Goal: Communication & Community: Answer question/provide support

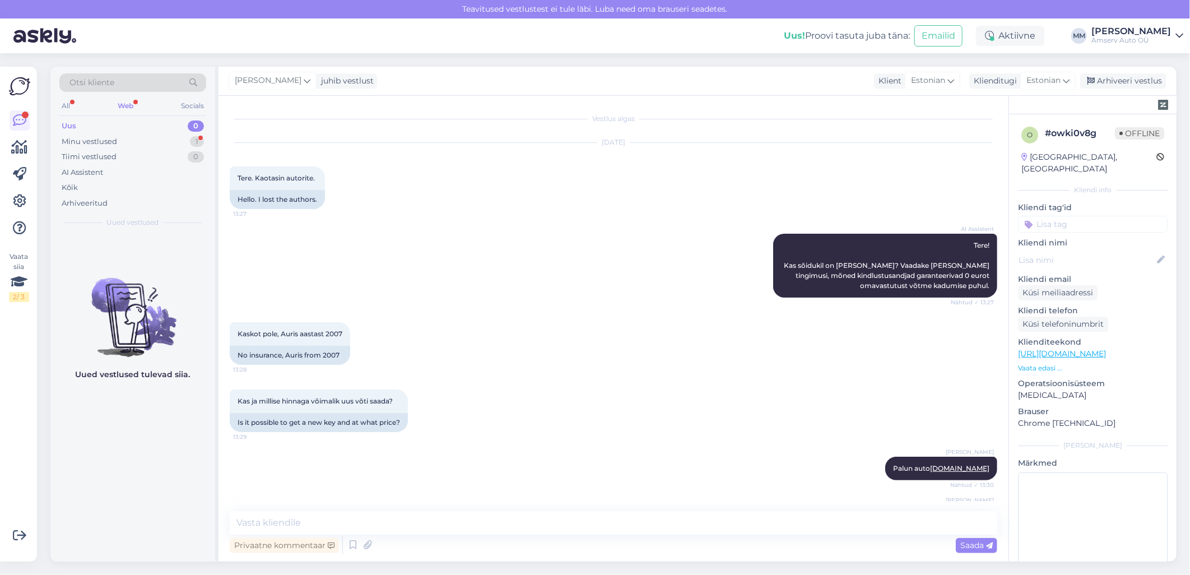
scroll to position [338, 0]
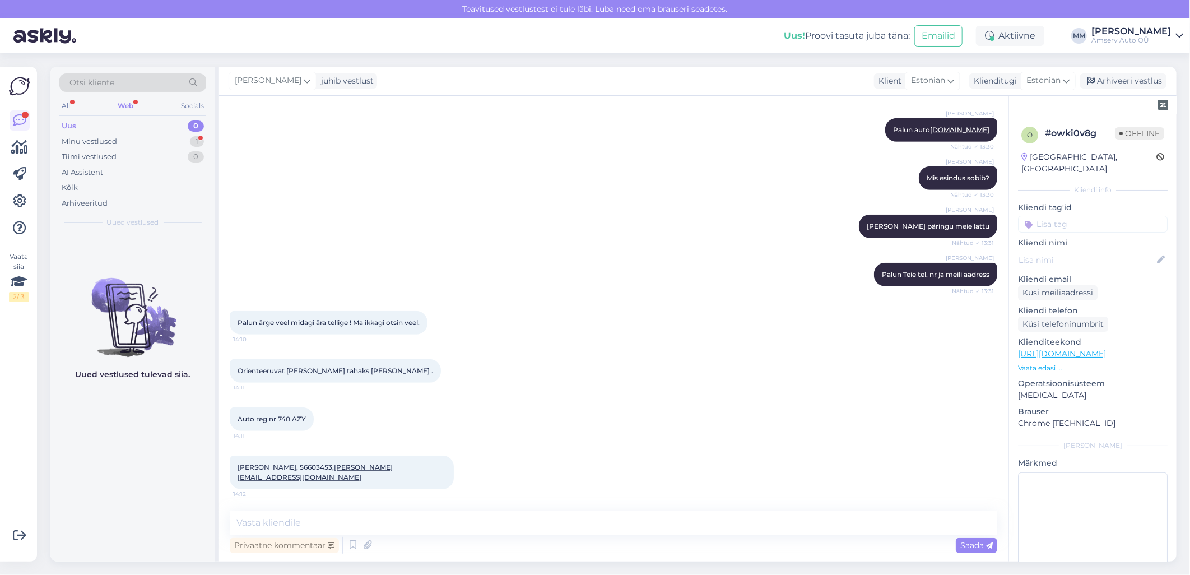
click at [125, 104] on div "Web" at bounding box center [125, 106] width 20 height 15
click at [125, 140] on div "Minu vestlused 1" at bounding box center [132, 142] width 147 height 16
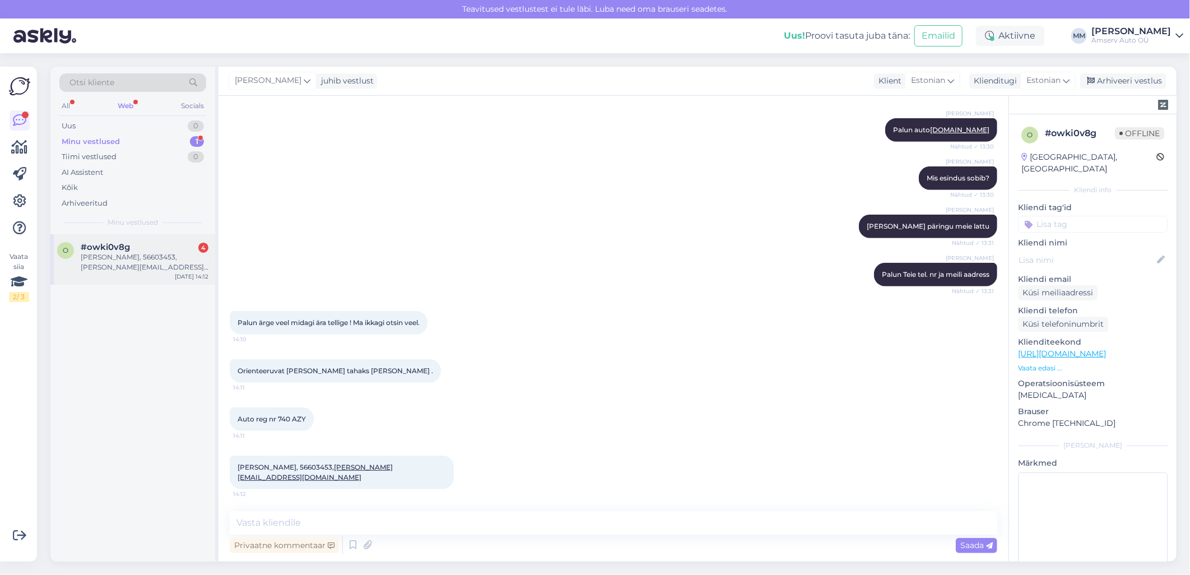
click at [131, 264] on div "[PERSON_NAME], 56603453, [PERSON_NAME][EMAIL_ADDRESS][DOMAIN_NAME]" at bounding box center [145, 262] width 128 height 20
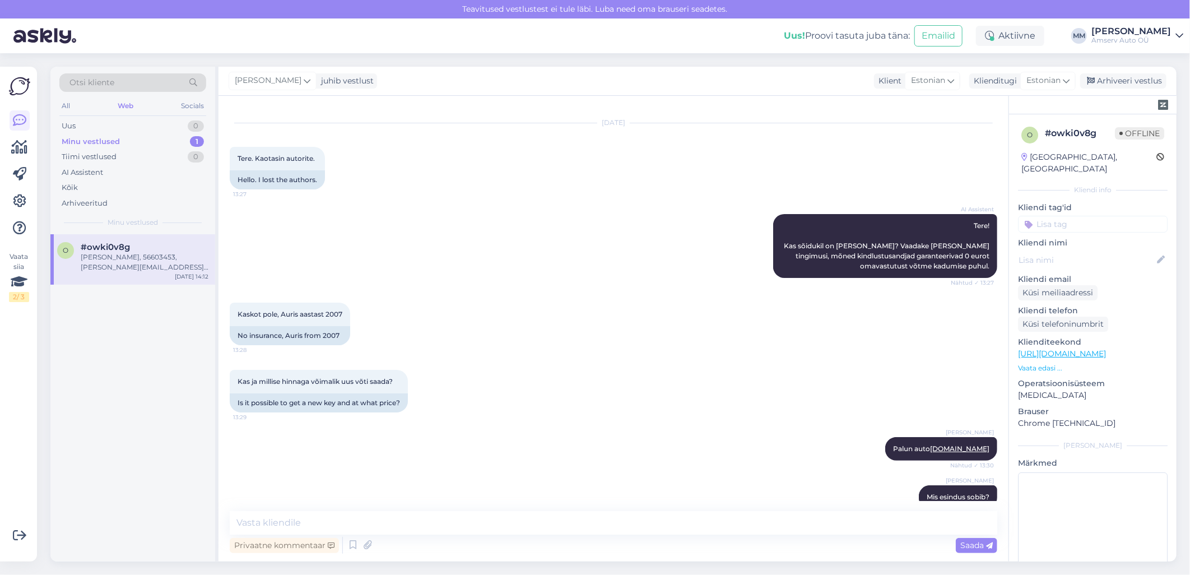
scroll to position [0, 0]
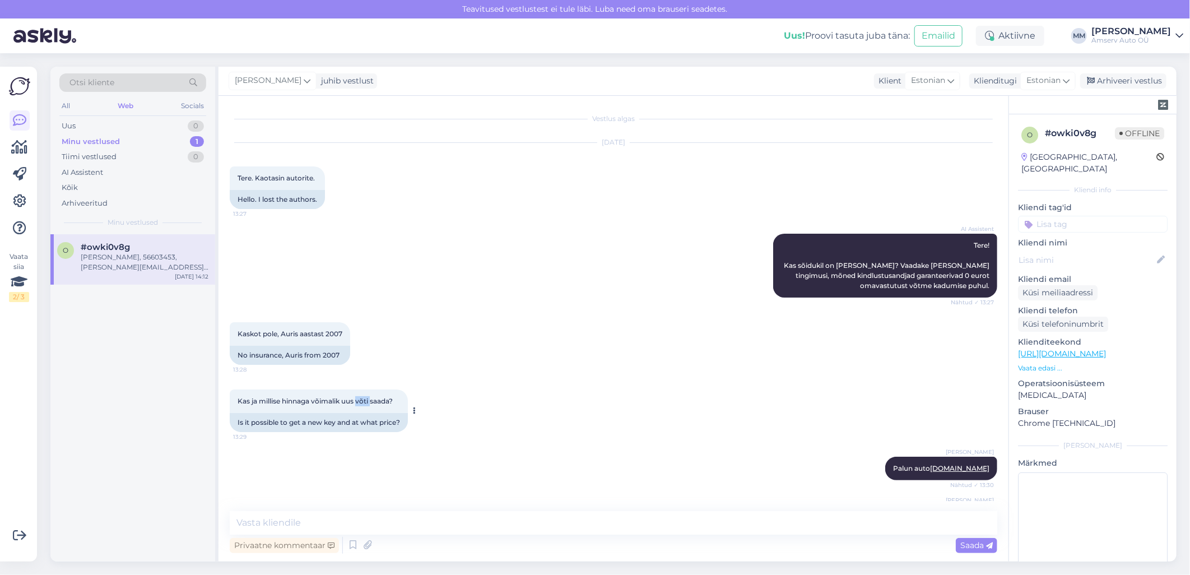
drag, startPoint x: 358, startPoint y: 399, endPoint x: 372, endPoint y: 402, distance: 13.7
click at [372, 402] on span "Kas ja millise hinnaga võimalik uus võti saada?" at bounding box center [314, 401] width 155 height 8
copy span "võti"
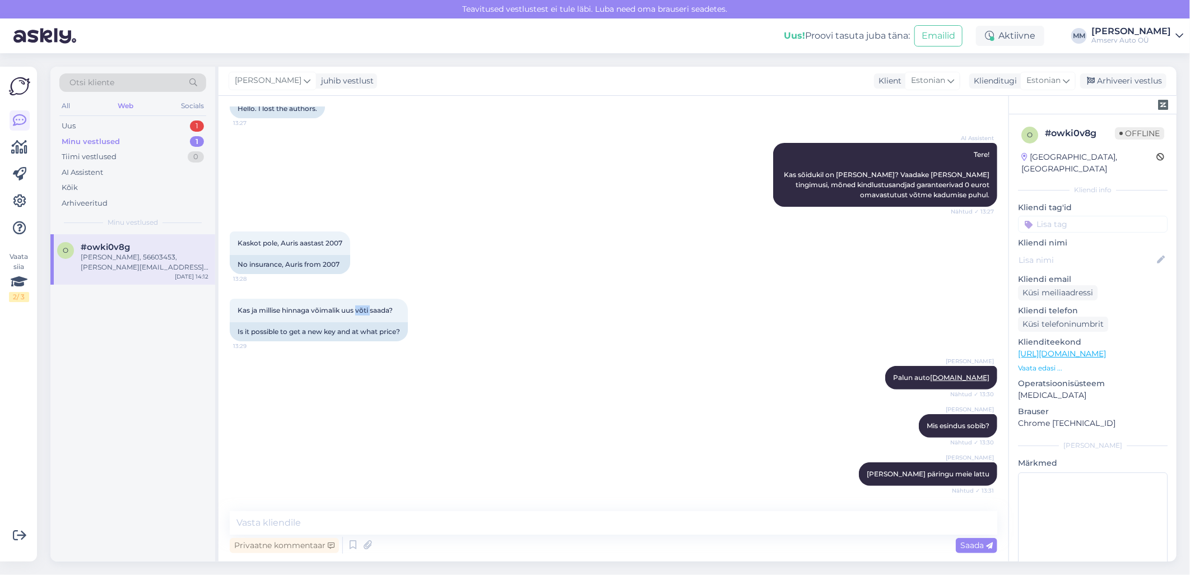
scroll to position [90, 0]
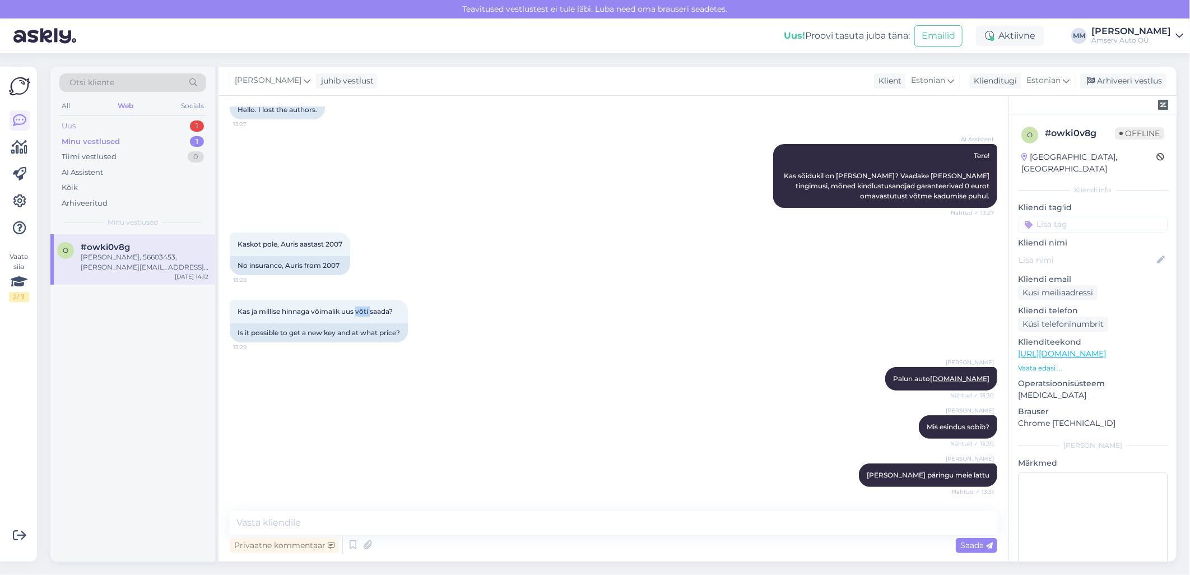
click at [118, 123] on div "Uus 1" at bounding box center [132, 126] width 147 height 16
click at [124, 270] on div "Tere! Palun edastage oma auto registreerimisnumber, et saaksime seda kontrollid…" at bounding box center [145, 262] width 128 height 20
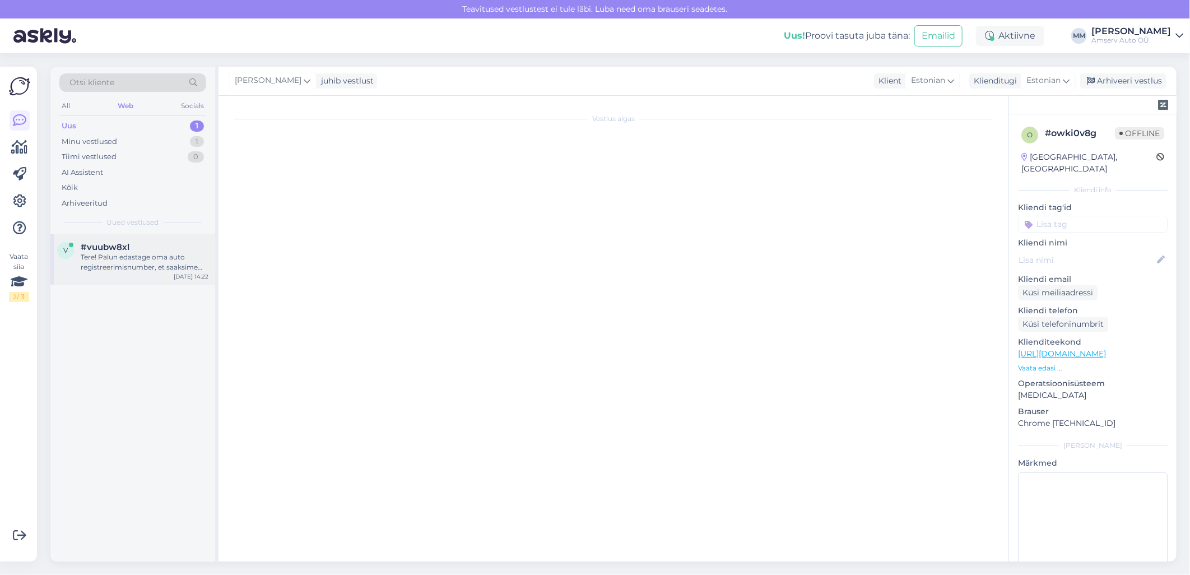
scroll to position [0, 0]
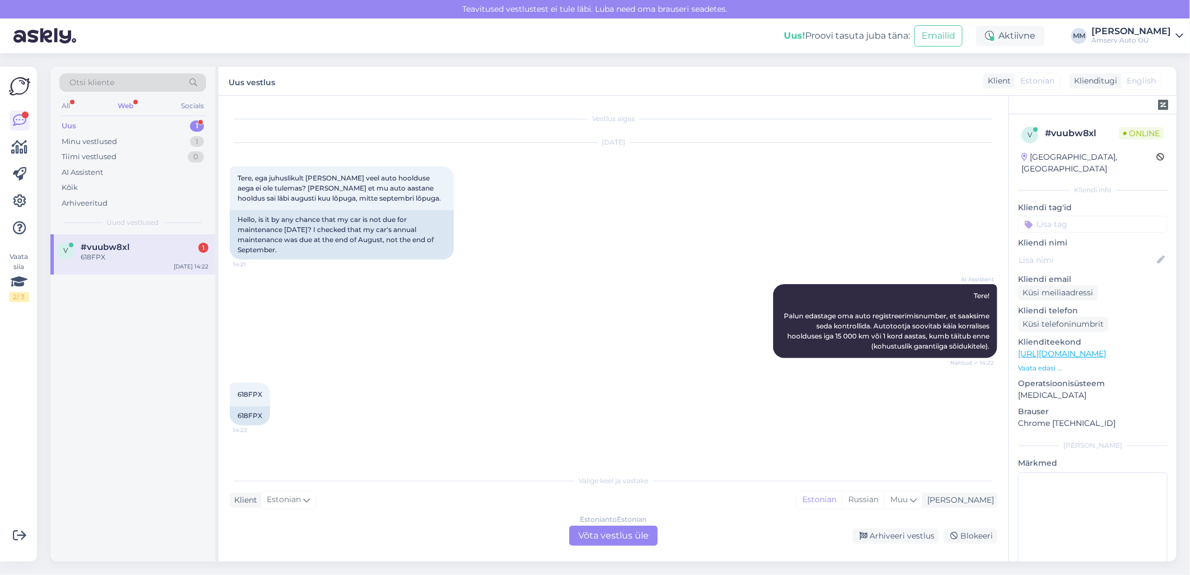
click at [608, 533] on div "Estonian to Estonian Võta vestlus üle" at bounding box center [613, 535] width 88 height 20
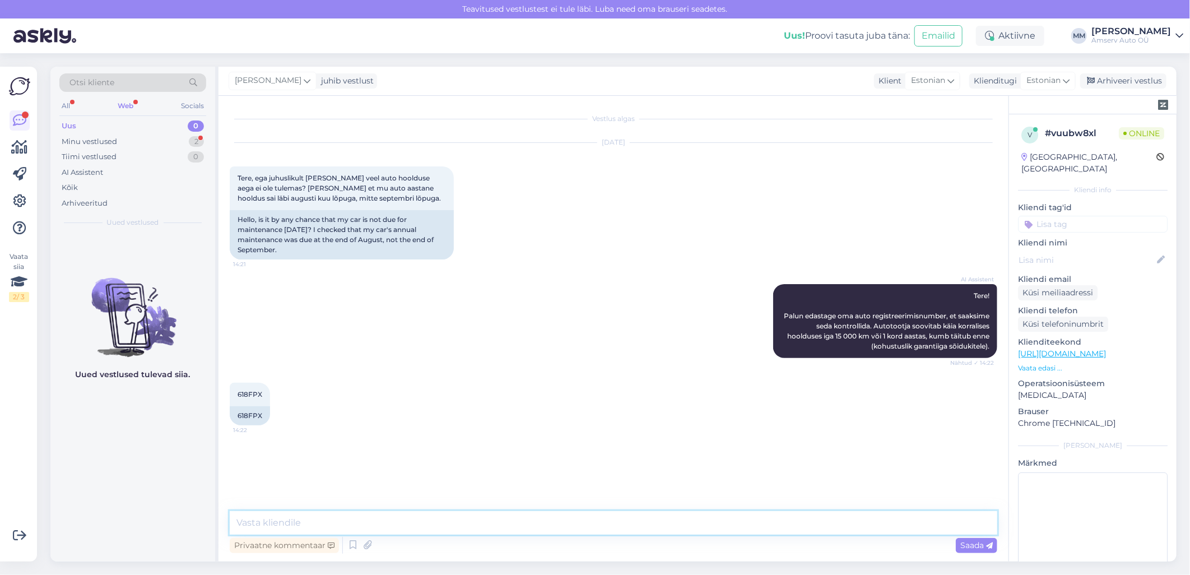
click at [456, 523] on textarea at bounding box center [613, 523] width 767 height 24
type textarea "m"
type textarea "Ü"
type textarea "üks hetk, palun"
click at [239, 391] on span "618FPX" at bounding box center [249, 394] width 25 height 8
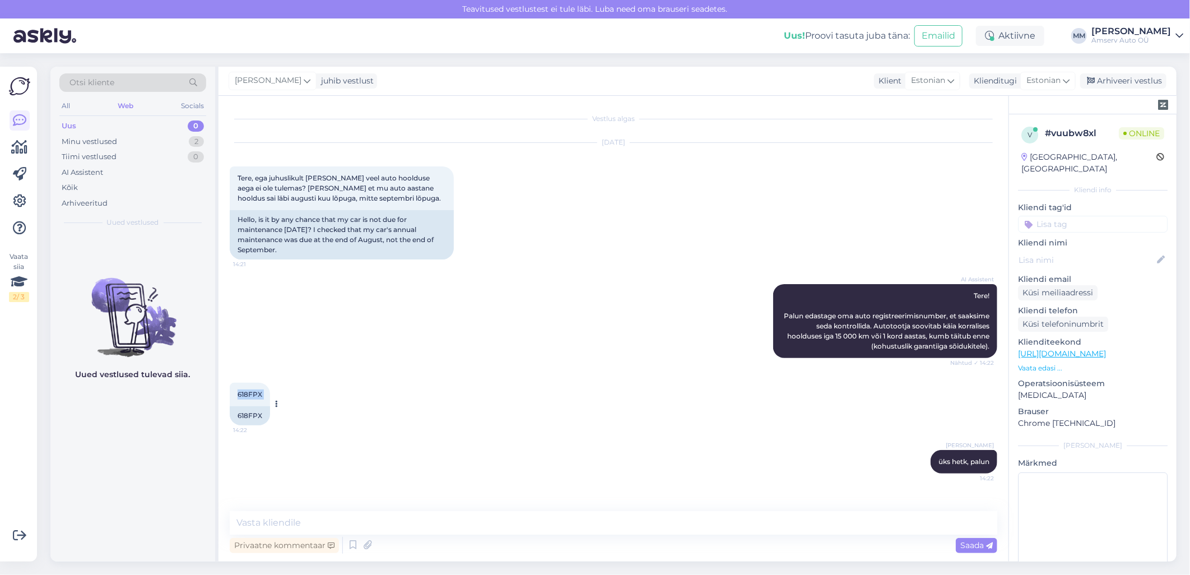
click at [239, 391] on span "618FPX" at bounding box center [249, 394] width 25 height 8
copy div "618FPX 14:22"
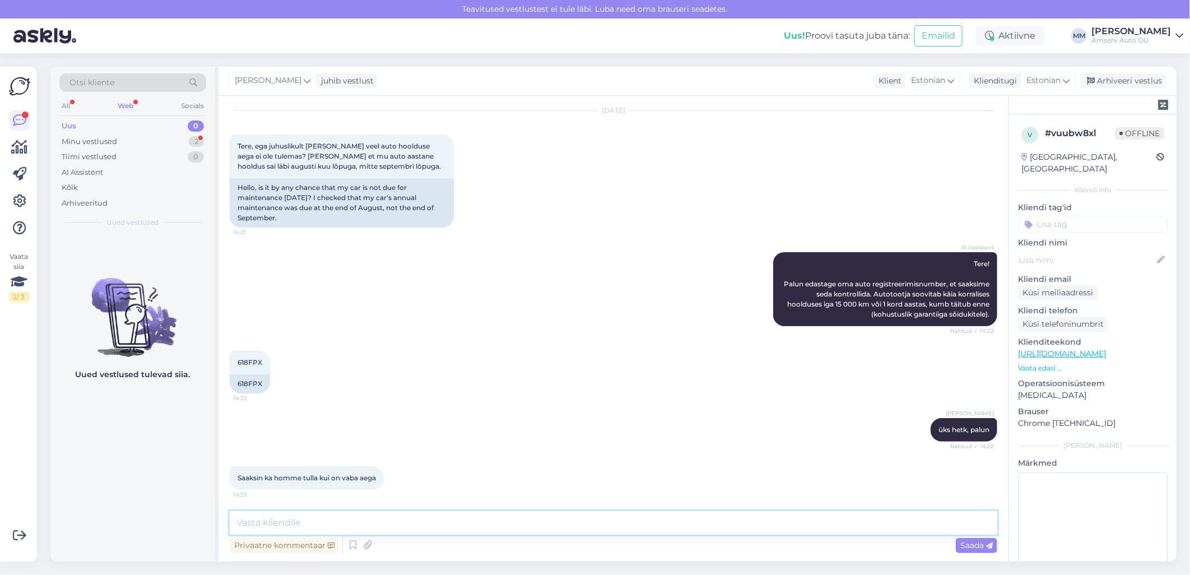
click at [501, 527] on textarea at bounding box center [613, 523] width 767 height 24
type textarea "Kas see on esimene korraline hooldus, 15tuh?"
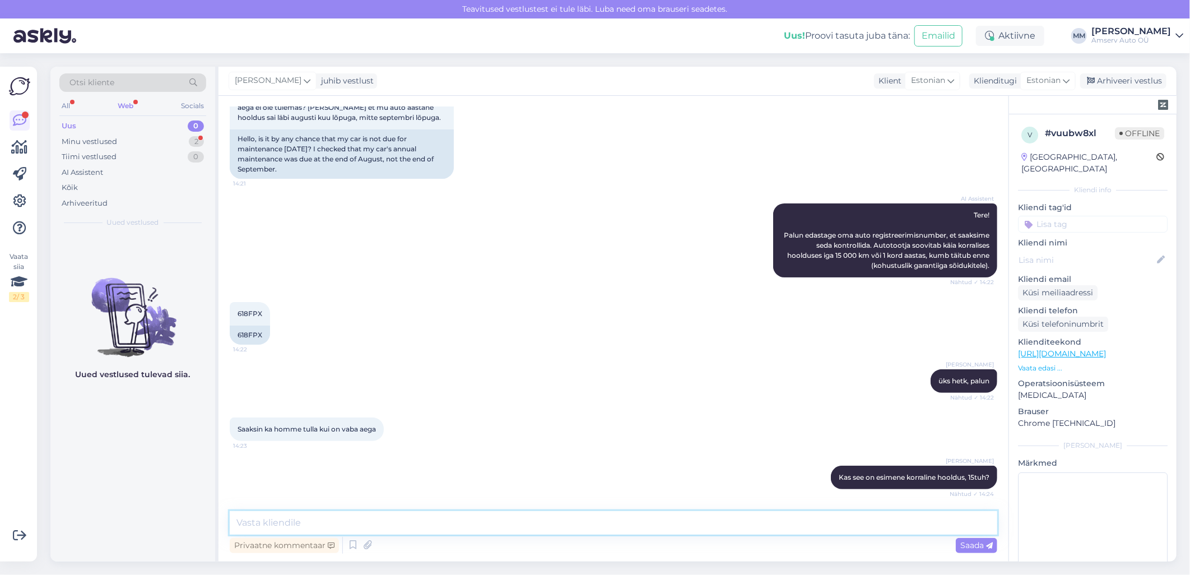
scroll to position [129, 0]
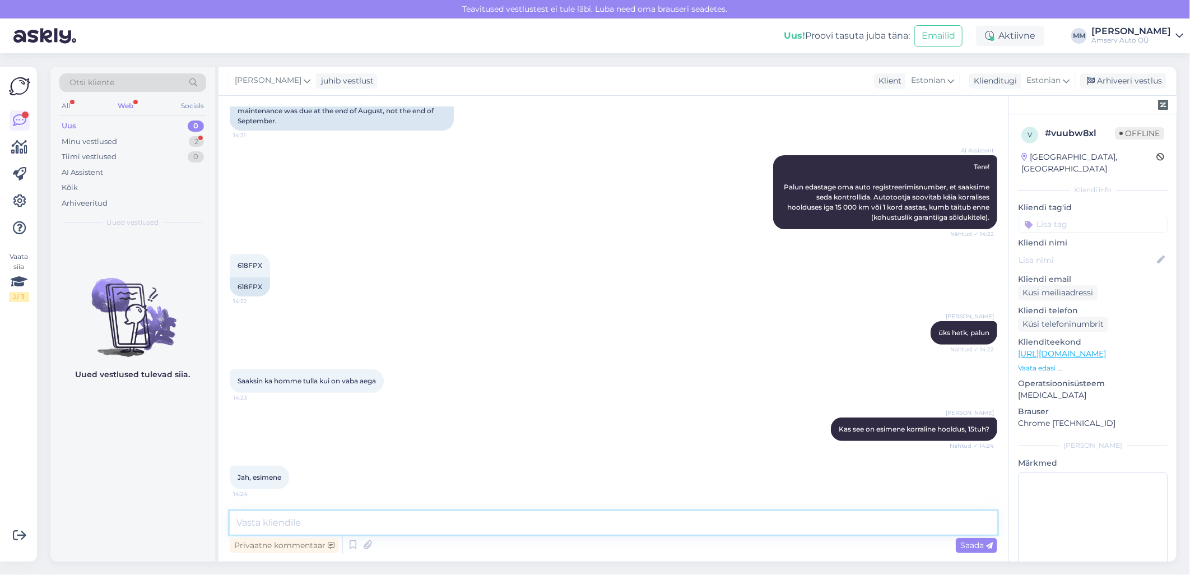
click at [384, 525] on textarea at bounding box center [613, 523] width 767 height 24
type textarea "K"
click at [370, 523] on textarea "Järvel saan pakkuda [PERSON_NAME] 16:30" at bounding box center [613, 523] width 767 height 24
click at [392, 523] on textarea "Järvel saan pakkuda [PERSON_NAME] 15:3016:30" at bounding box center [613, 523] width 767 height 24
type textarea "Järvel saan pakkuda [PERSON_NAME] 15:30, 16:30"
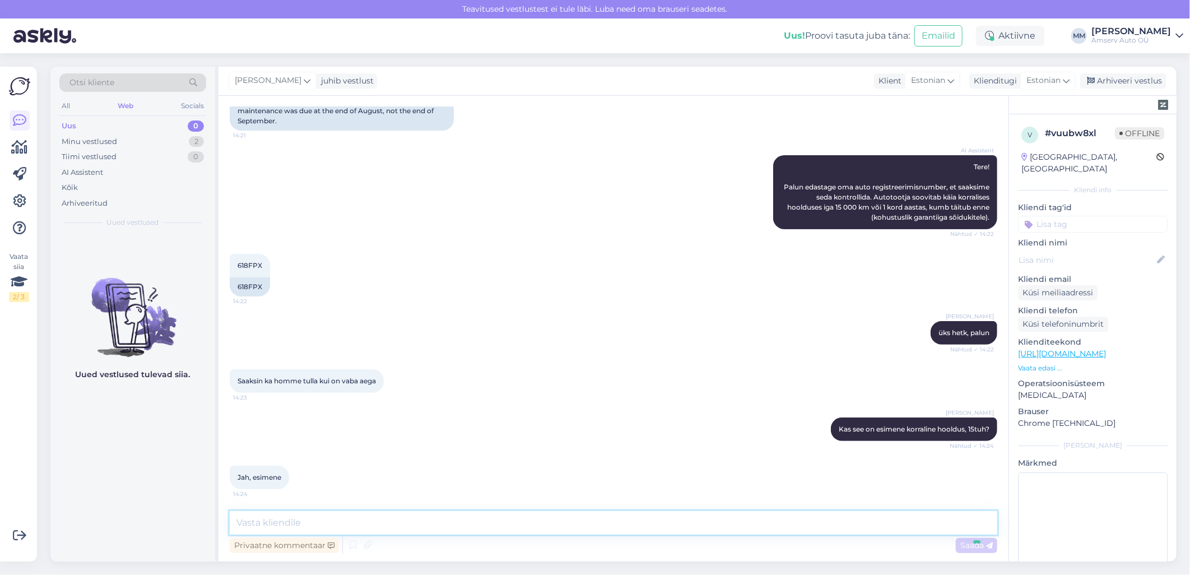
scroll to position [177, 0]
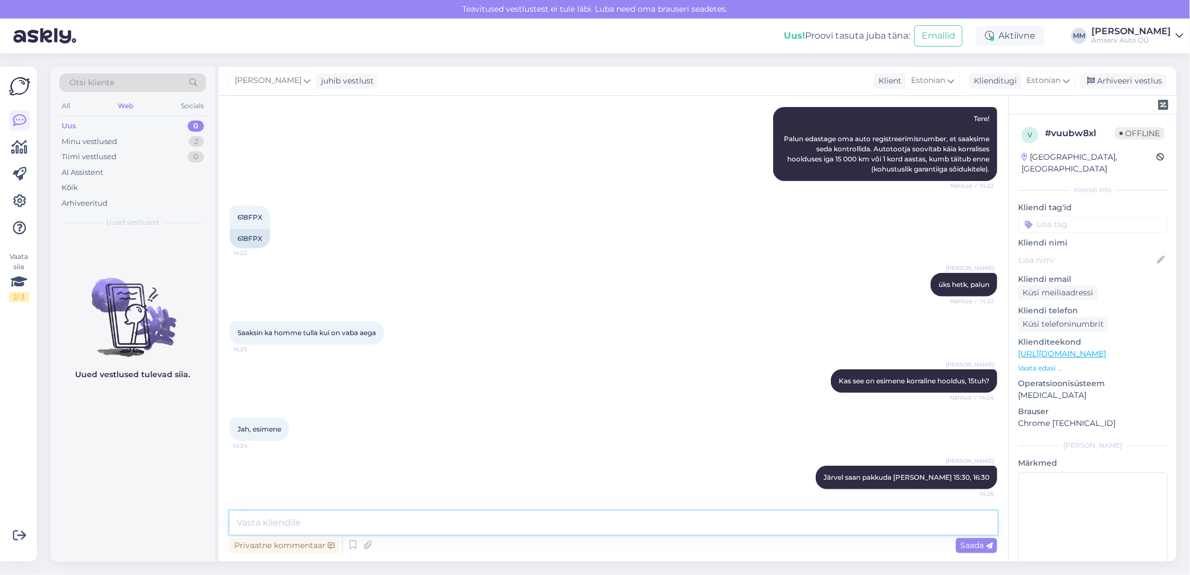
click at [249, 524] on textarea at bounding box center [613, 523] width 767 height 24
type textarea "Homseks ka on aega"
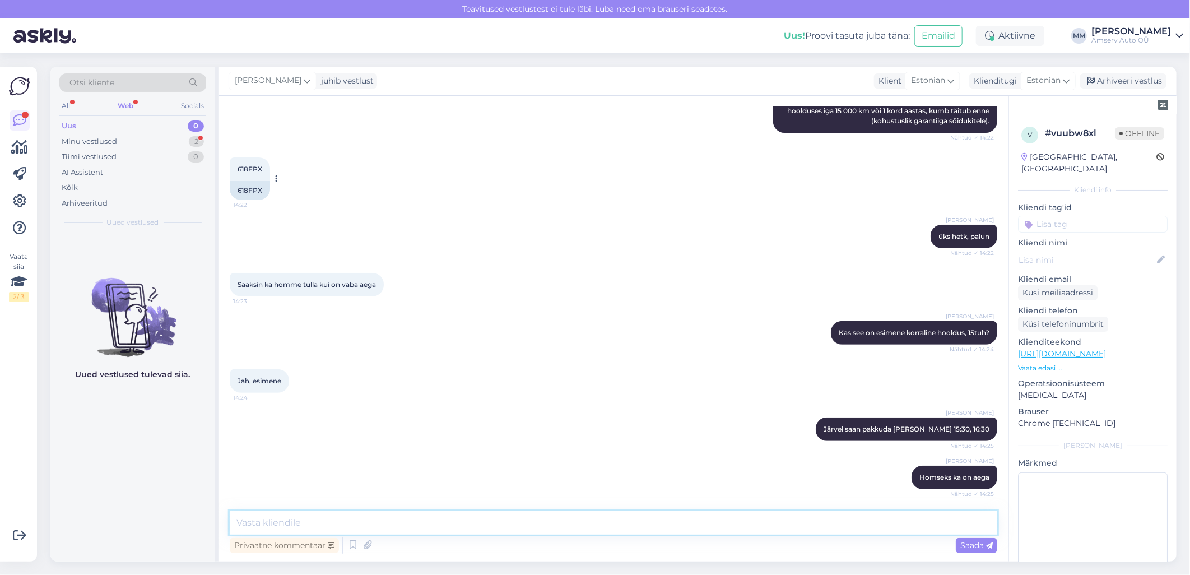
scroll to position [273, 0]
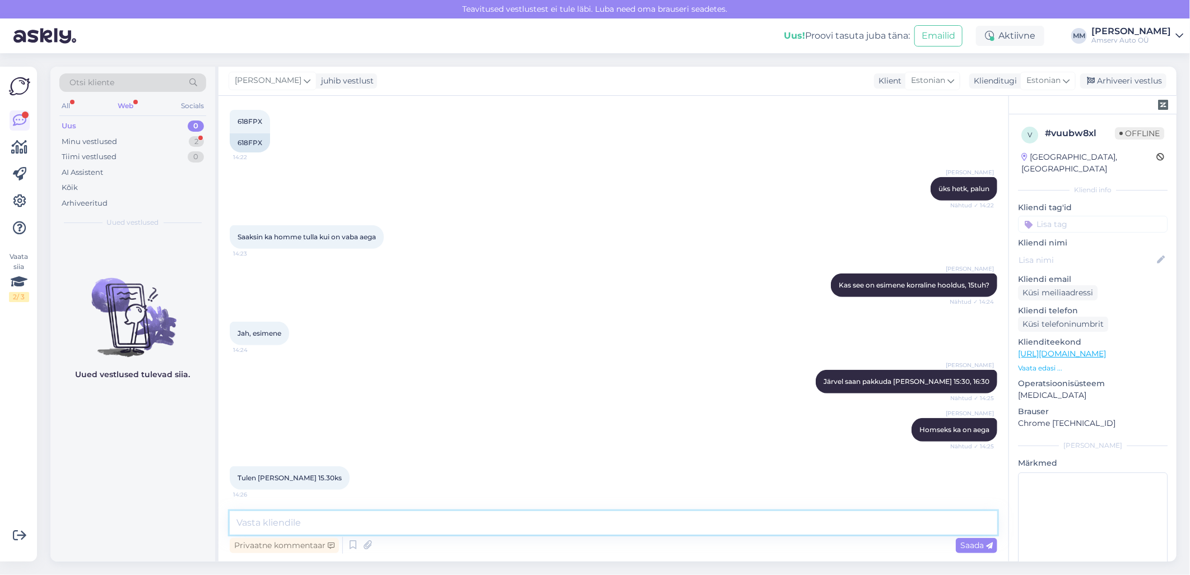
click at [254, 517] on textarea at bounding box center [613, 523] width 767 height 24
type textarea "üks hetk, palun"
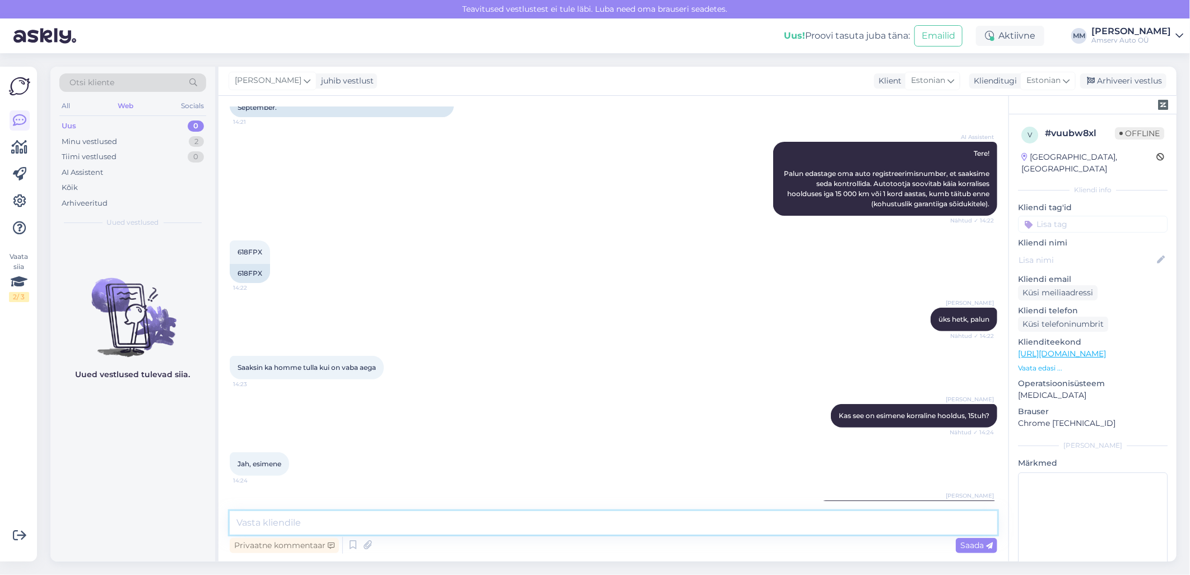
scroll to position [135, 0]
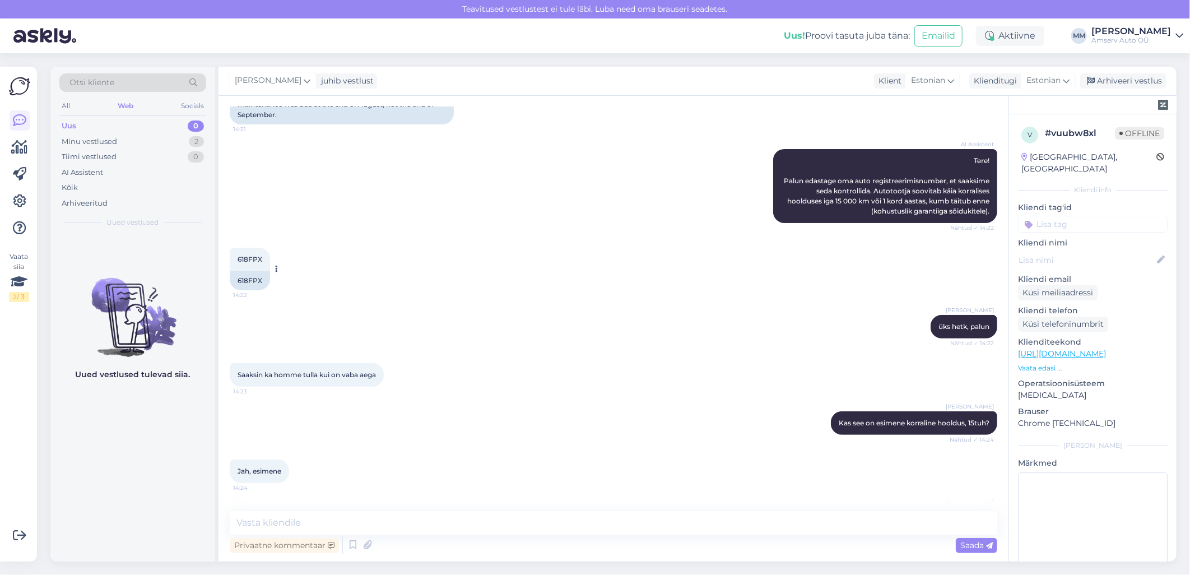
click at [253, 256] on span "618FPX" at bounding box center [249, 259] width 25 height 8
copy div "618FPX 14:22"
click at [422, 521] on textarea at bounding box center [613, 523] width 767 height 24
type textarea "kas te broneerisite [GEOGRAPHIC_DATA] ka aega [GEOGRAPHIC_DATA]?"
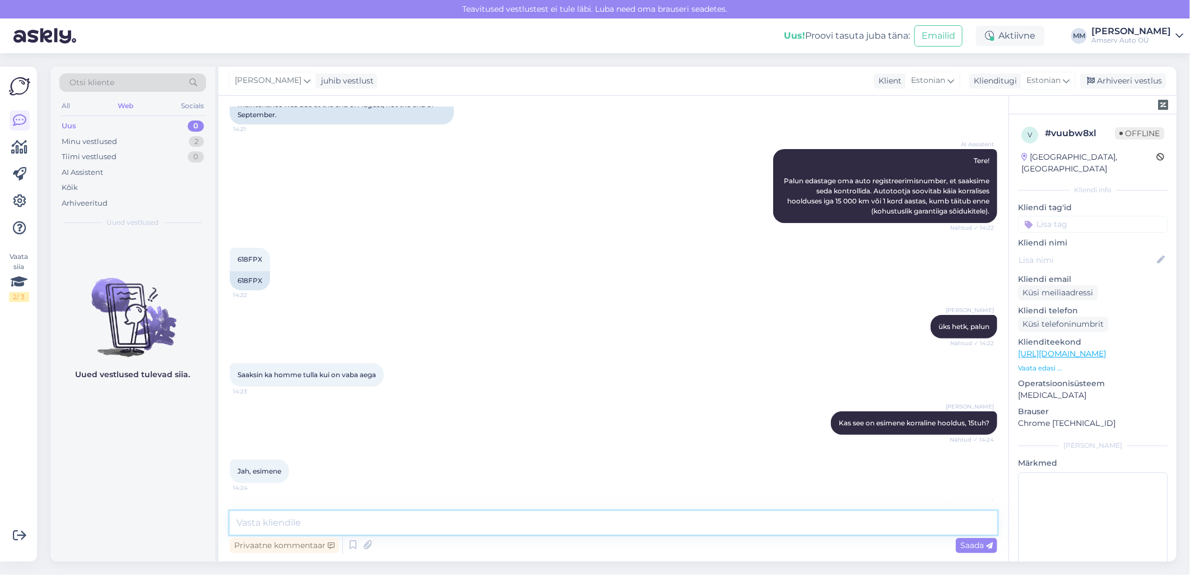
scroll to position [370, 0]
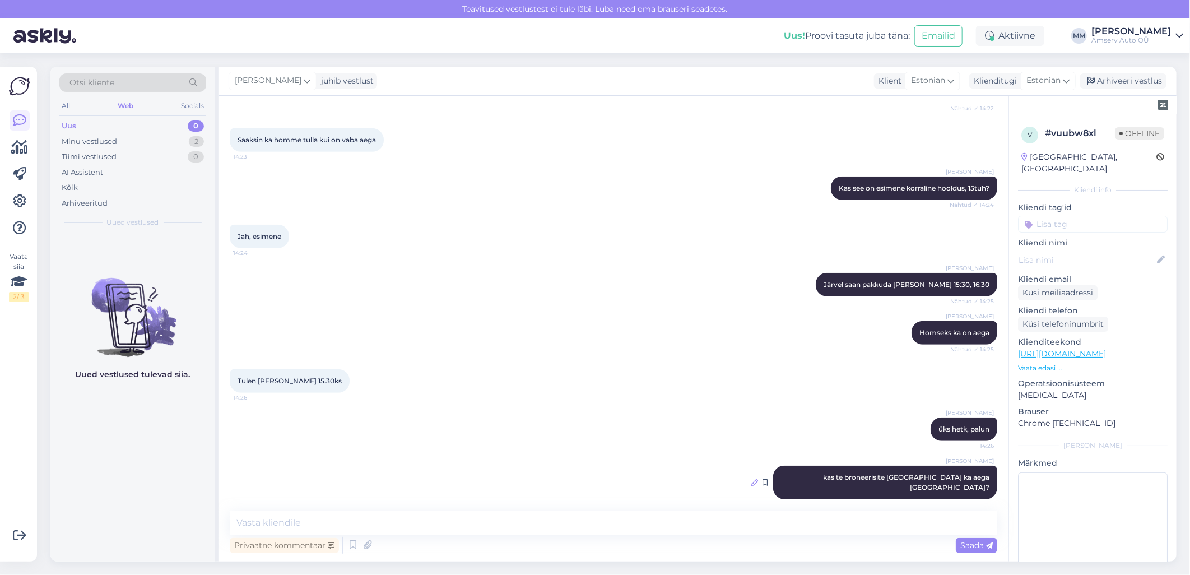
click at [758, 479] on icon at bounding box center [754, 482] width 7 height 7
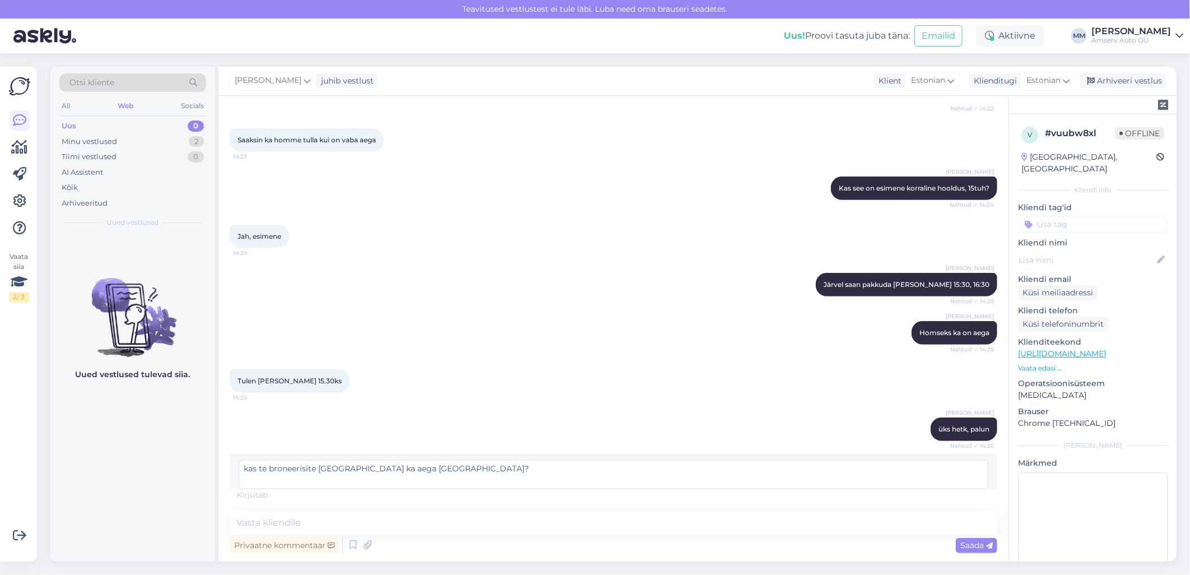
drag, startPoint x: 384, startPoint y: 468, endPoint x: 372, endPoint y: 469, distance: 11.8
click at [372, 469] on textarea "kas te broneerisite [GEOGRAPHIC_DATA] ka aega [GEOGRAPHIC_DATA]?" at bounding box center [613, 474] width 749 height 29
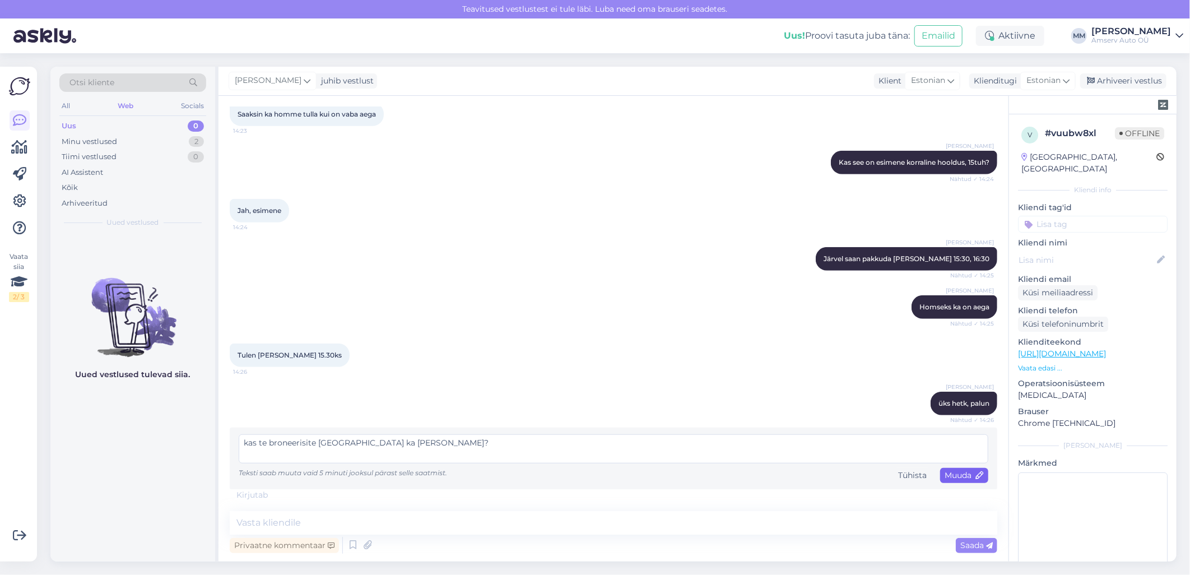
type textarea "kas te broneerisite [GEOGRAPHIC_DATA] ka [PERSON_NAME]?"
click at [947, 479] on div "Muuda" at bounding box center [964, 475] width 48 height 15
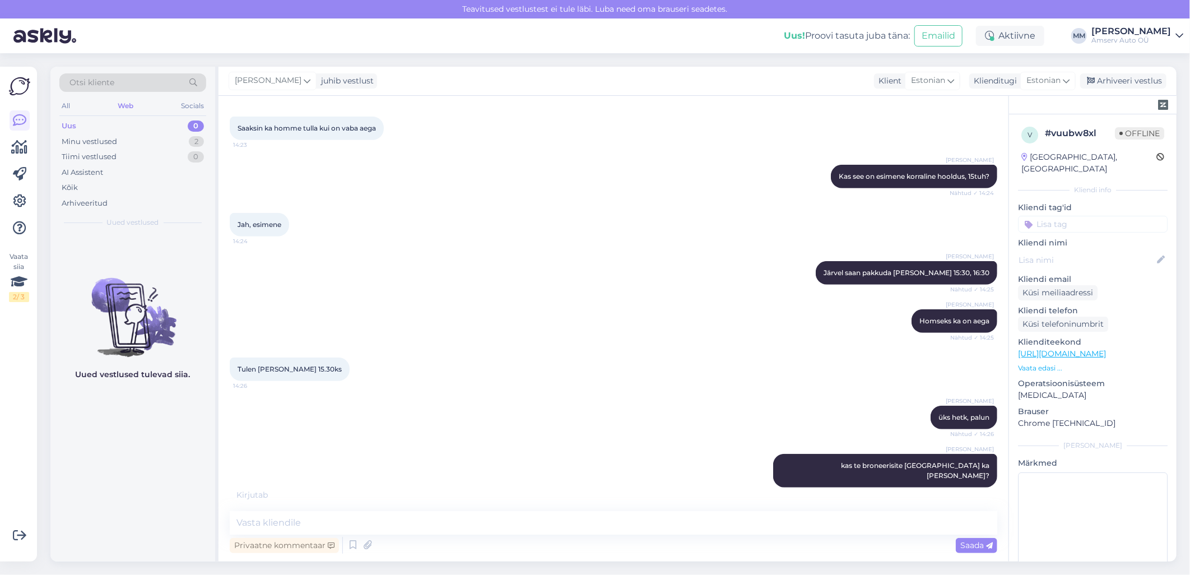
scroll to position [438, 0]
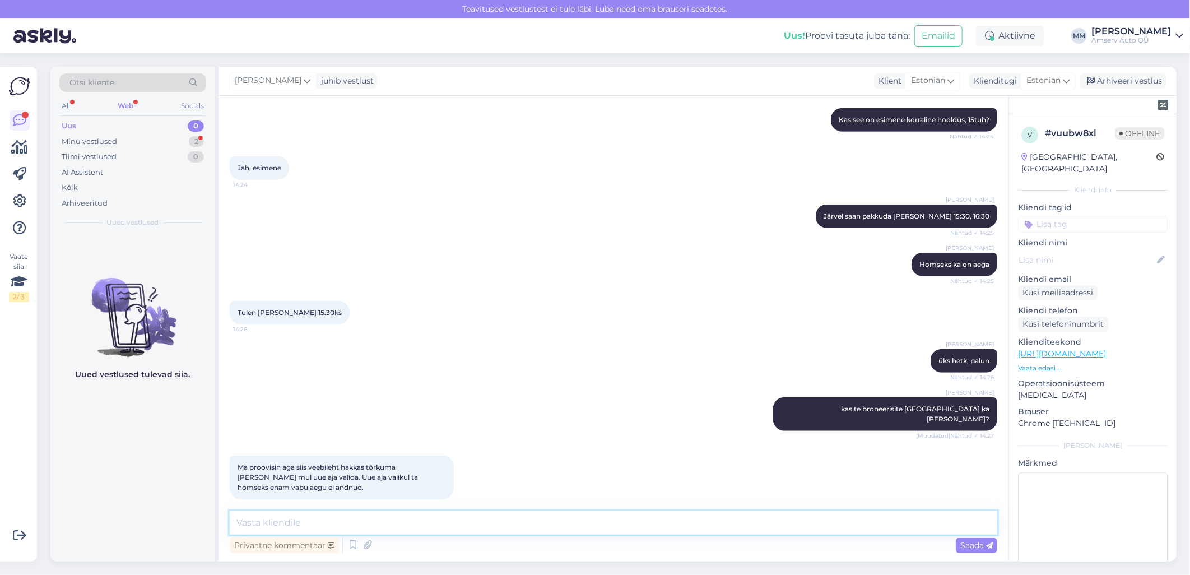
click at [429, 519] on textarea at bounding box center [613, 523] width 767 height 24
type textarea "arusaadav"
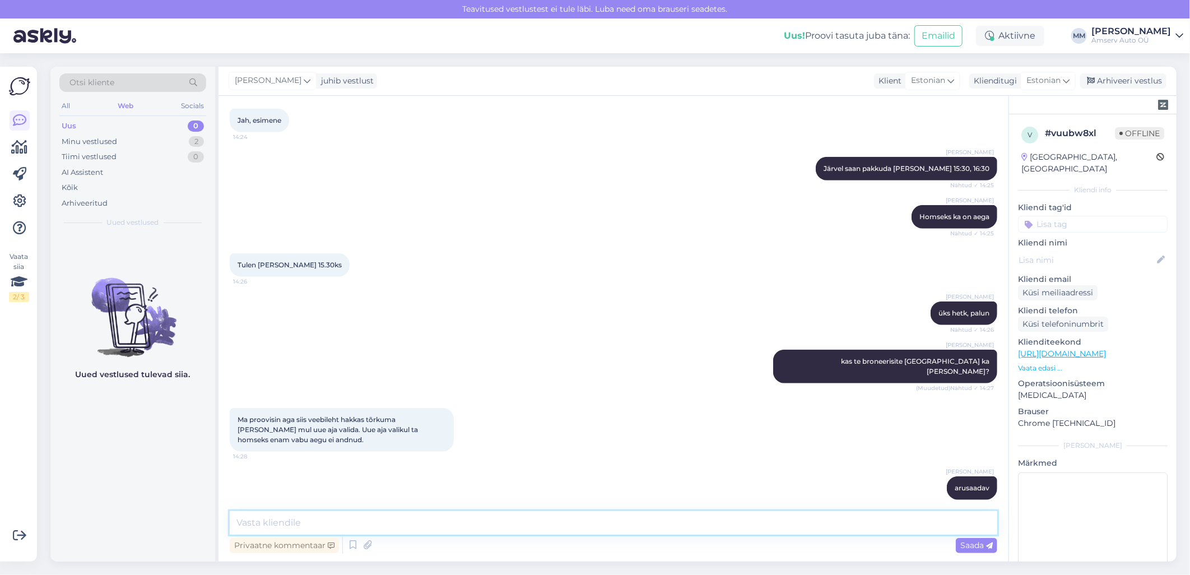
click at [552, 517] on textarea at bounding box center [613, 523] width 767 height 24
type textarea "Jääme ootama Teid [PERSON_NAME] 15:30 Järvel"
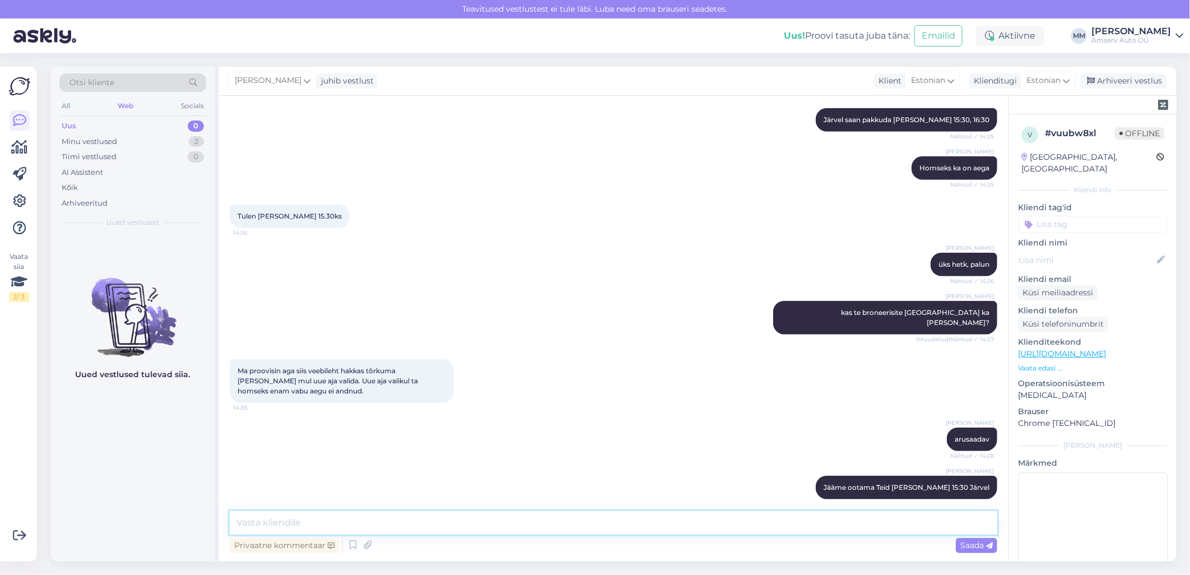
click at [481, 528] on textarea at bounding box center [613, 523] width 767 height 24
type textarea "Ilusat päeva!"
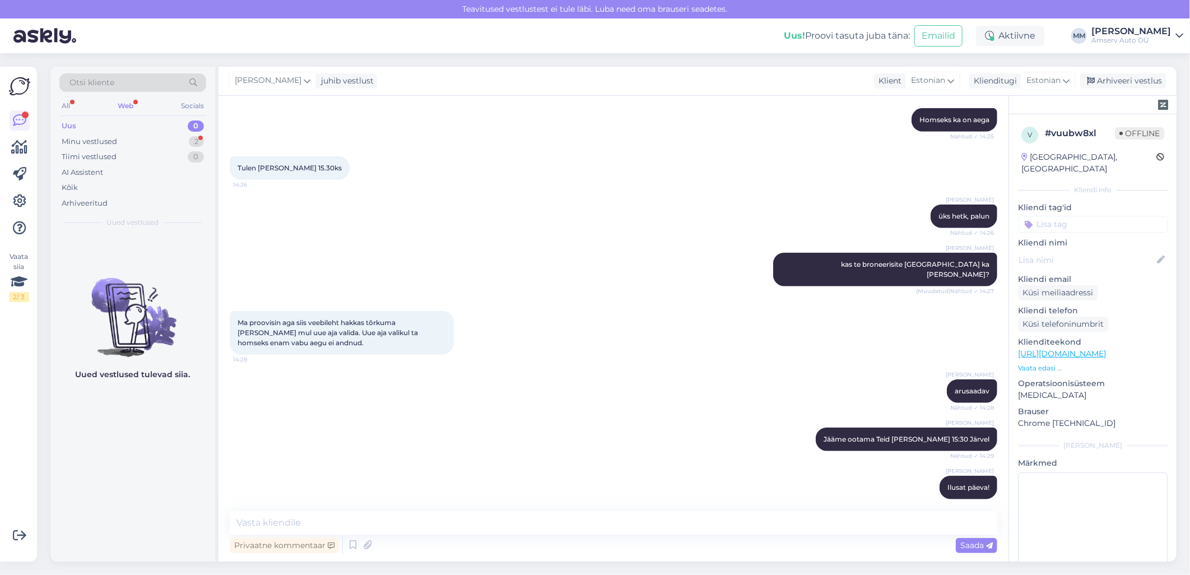
scroll to position [630, 0]
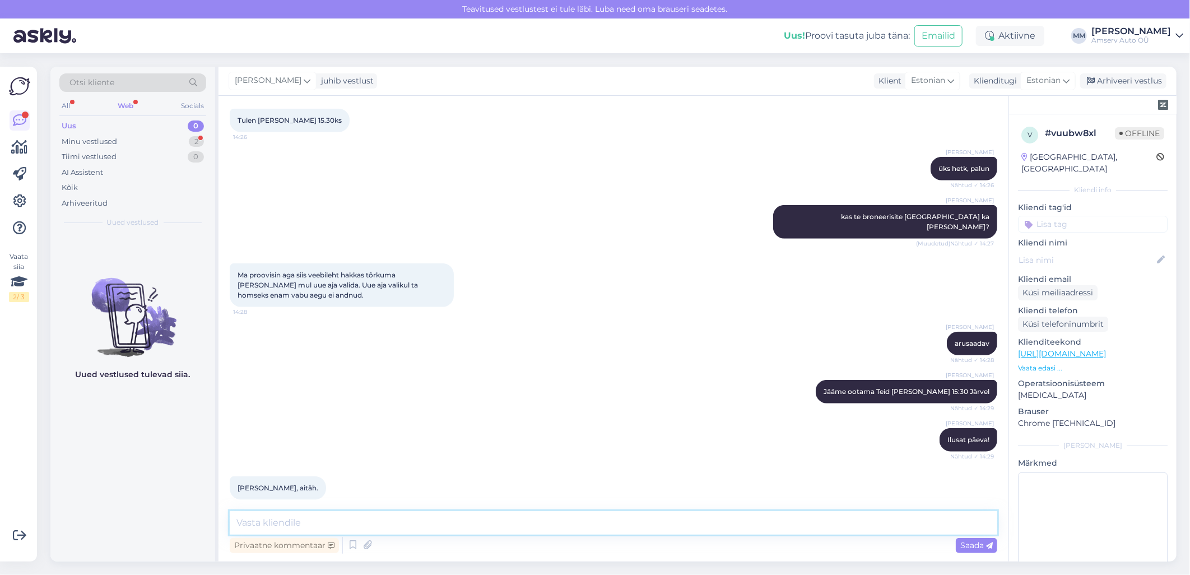
click at [300, 523] on textarea at bounding box center [613, 523] width 767 height 24
type textarea "Meeldiva kohtumiseni!"
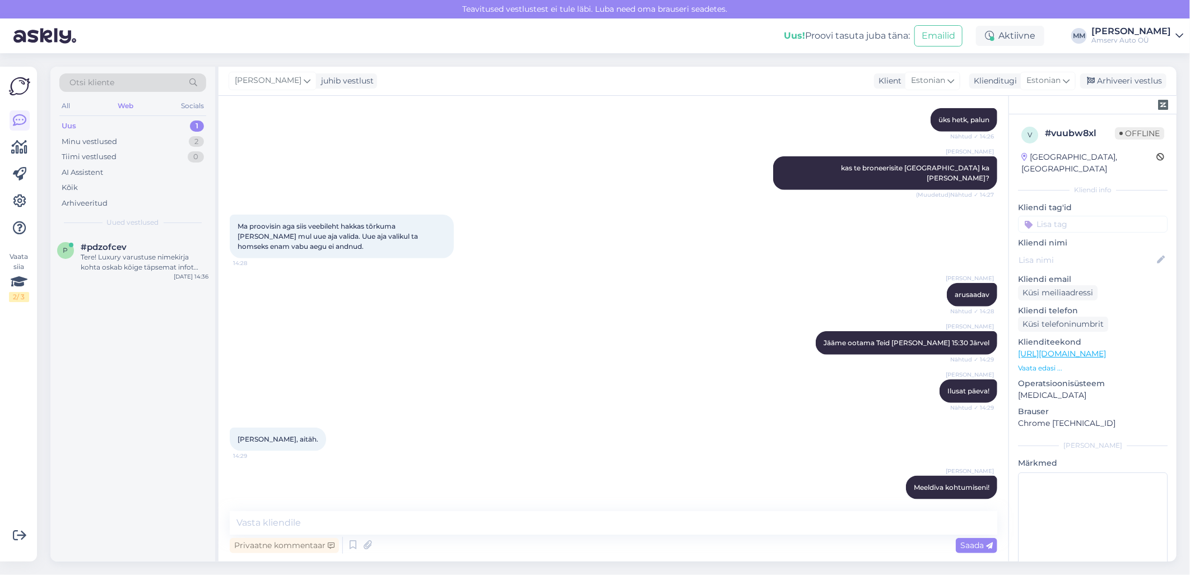
click at [117, 129] on div "Uus 1" at bounding box center [132, 126] width 147 height 16
click at [123, 265] on div "Tere! Luxury varustuse nimekirja kohta oskab kõige täpsemat infot anda meie müü…" at bounding box center [145, 262] width 128 height 20
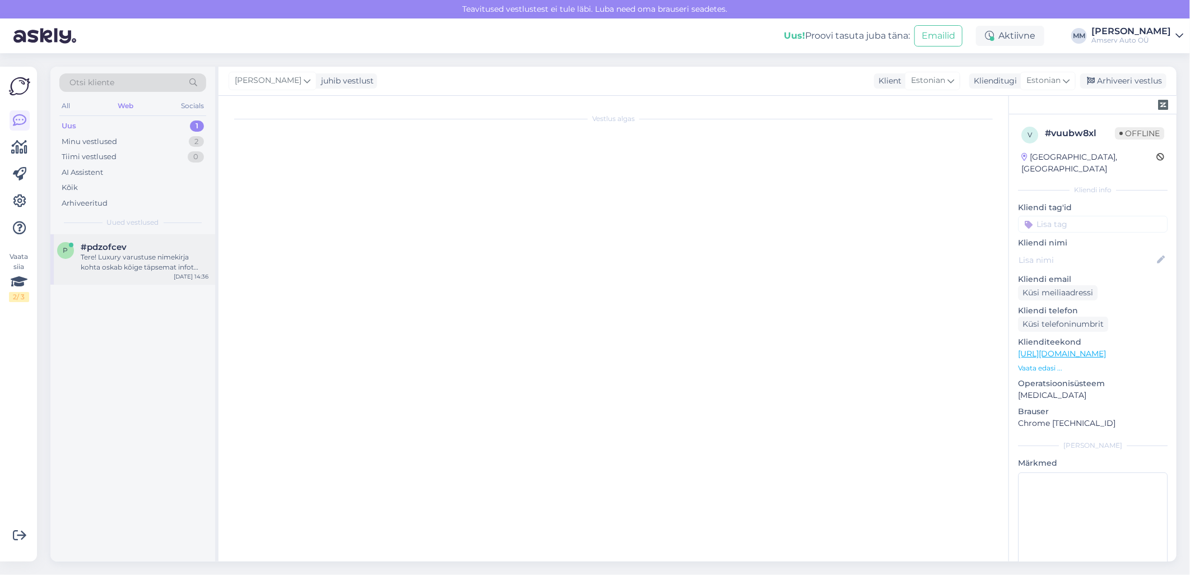
scroll to position [0, 0]
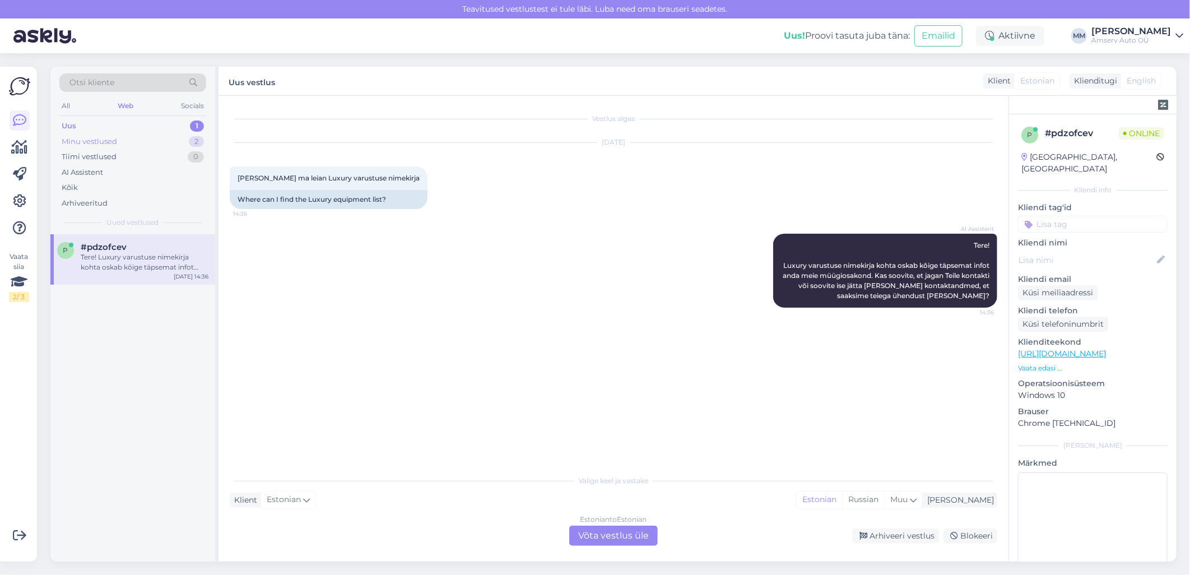
click at [93, 140] on div "Minu vestlused" at bounding box center [89, 141] width 55 height 11
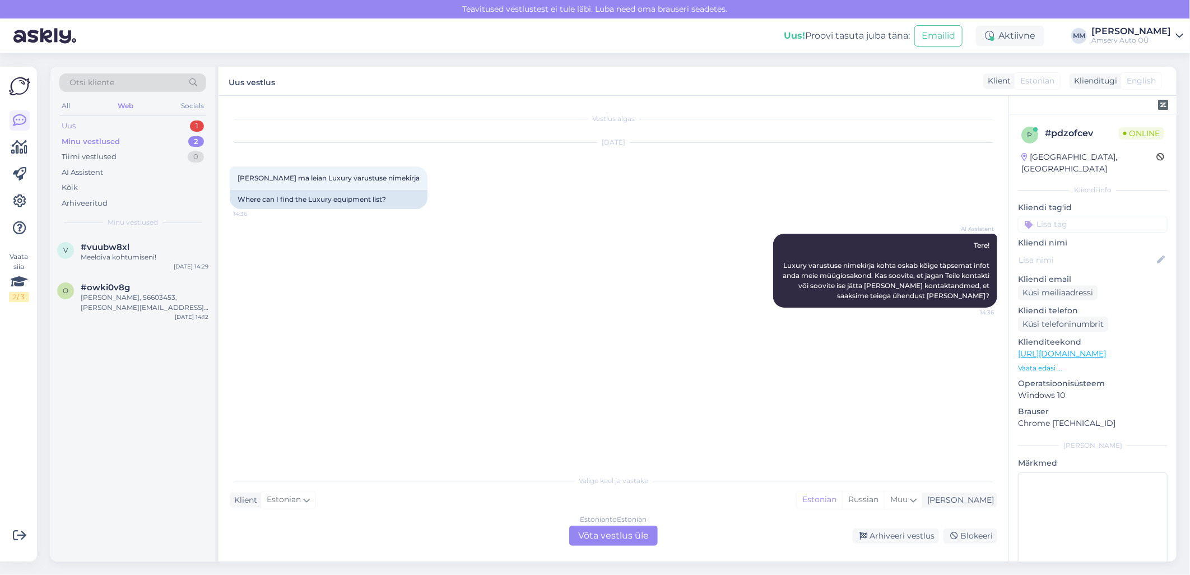
click at [140, 125] on div "Uus 1" at bounding box center [132, 126] width 147 height 16
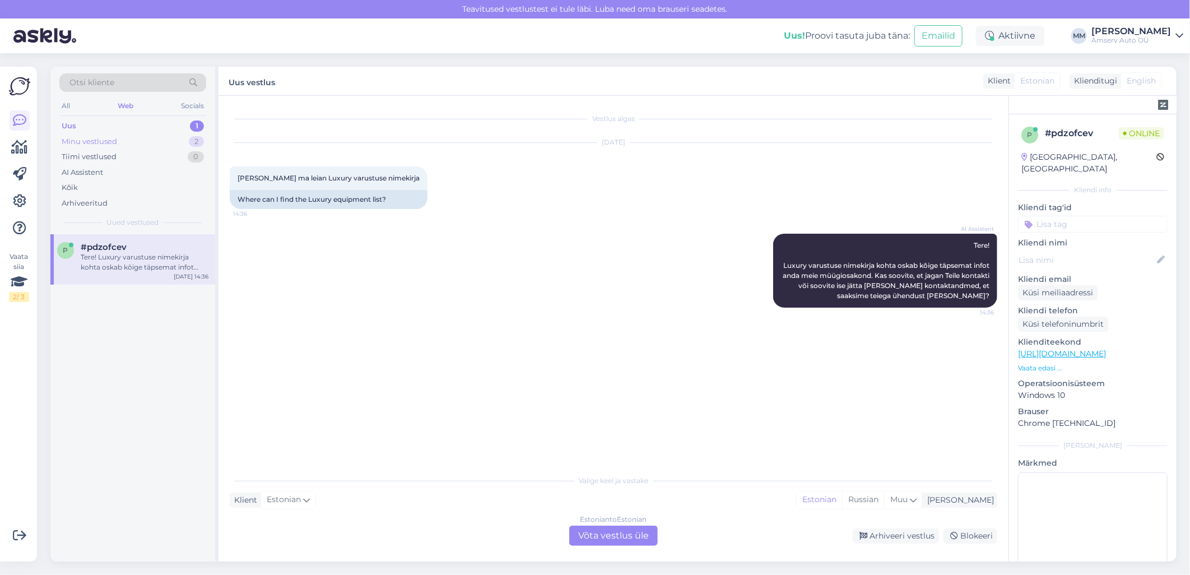
click at [119, 140] on div "Minu vestlused 2" at bounding box center [132, 142] width 147 height 16
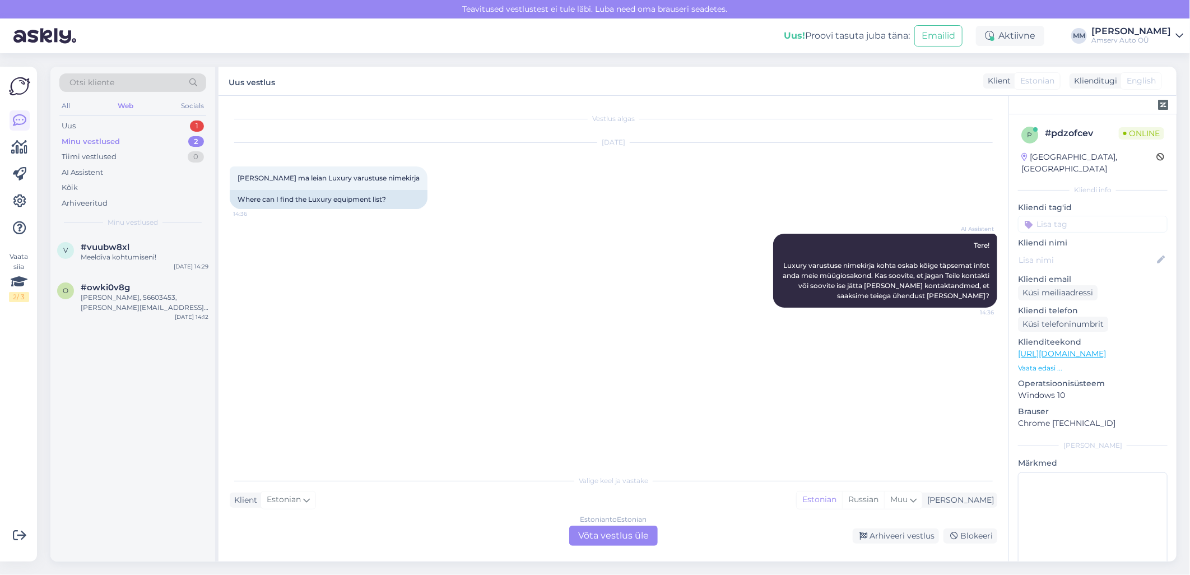
click at [145, 141] on div "Minu vestlused 2" at bounding box center [132, 142] width 147 height 16
click at [137, 253] on div "Meeldiva kohtumiseni!" at bounding box center [145, 257] width 128 height 10
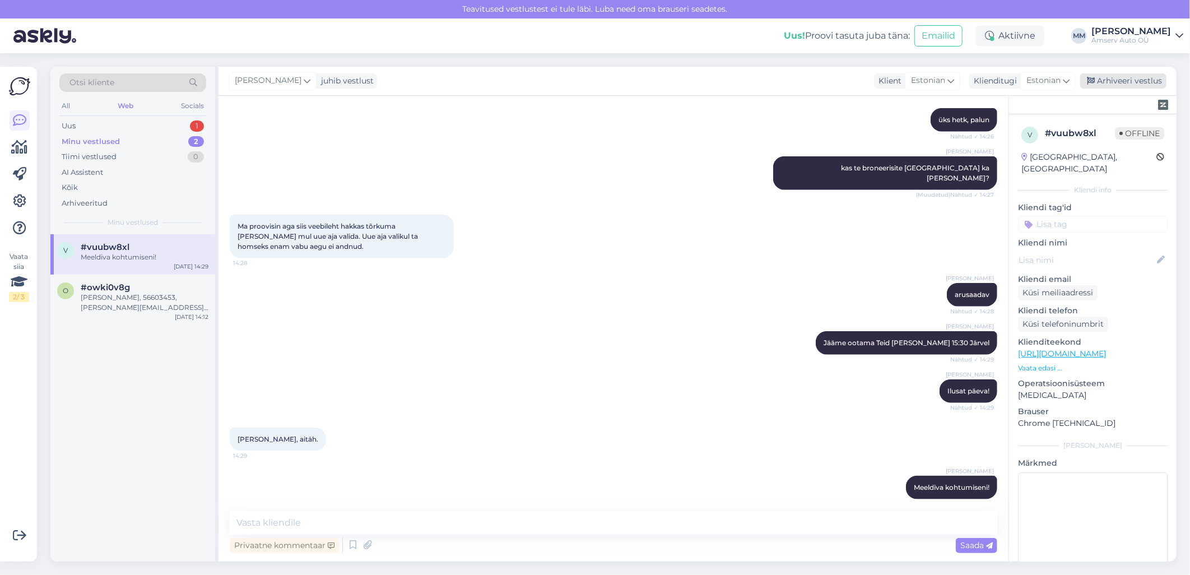
click at [1107, 83] on div "Arhiveeri vestlus" at bounding box center [1123, 80] width 86 height 15
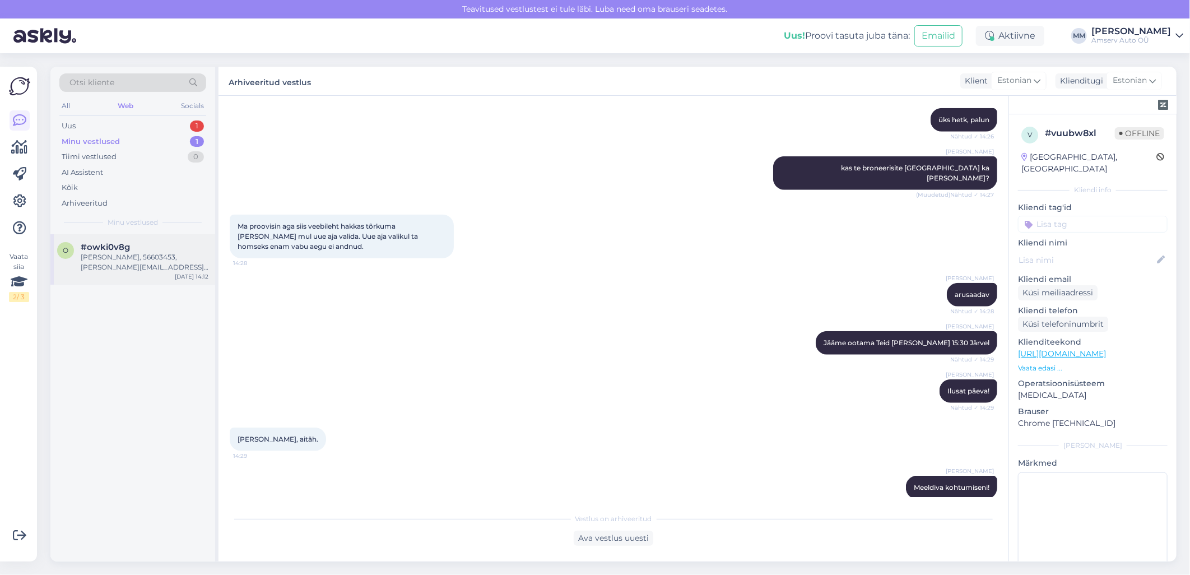
click at [132, 255] on div "[PERSON_NAME], 56603453, [PERSON_NAME][EMAIL_ADDRESS][DOMAIN_NAME]" at bounding box center [145, 262] width 128 height 20
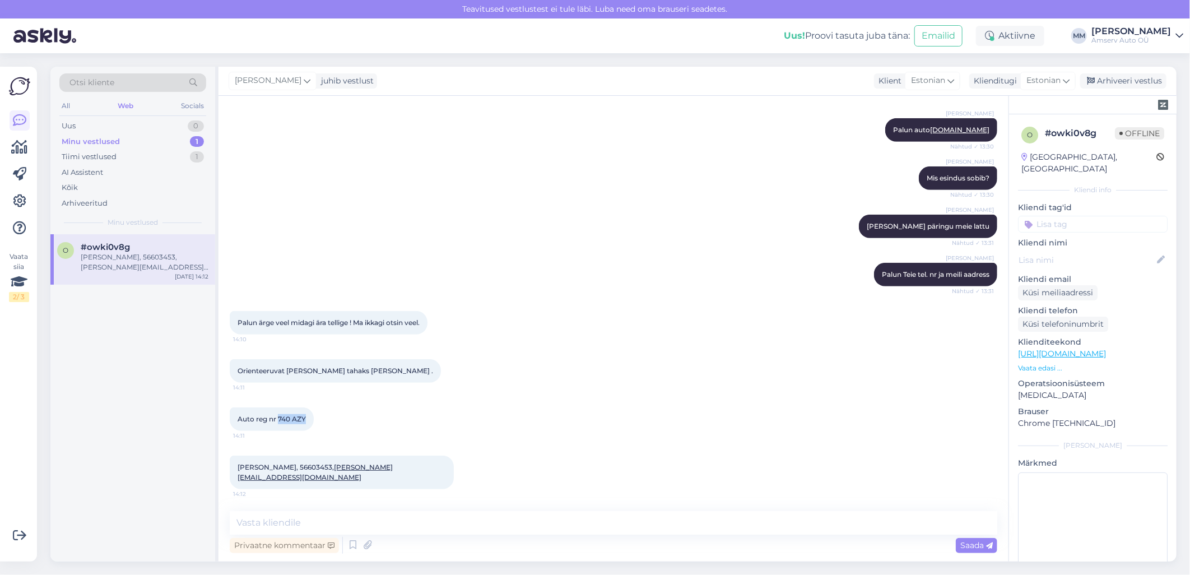
drag, startPoint x: 278, startPoint y: 418, endPoint x: 305, endPoint y: 415, distance: 26.5
click at [305, 415] on span "Auto reg nr 740 AZY" at bounding box center [271, 418] width 68 height 8
drag, startPoint x: 305, startPoint y: 415, endPoint x: 299, endPoint y: 419, distance: 6.8
drag, startPoint x: 299, startPoint y: 419, endPoint x: 636, endPoint y: 407, distance: 336.8
click at [636, 407] on div "Auto reg nr 740 AZY 14:11" at bounding box center [613, 419] width 767 height 48
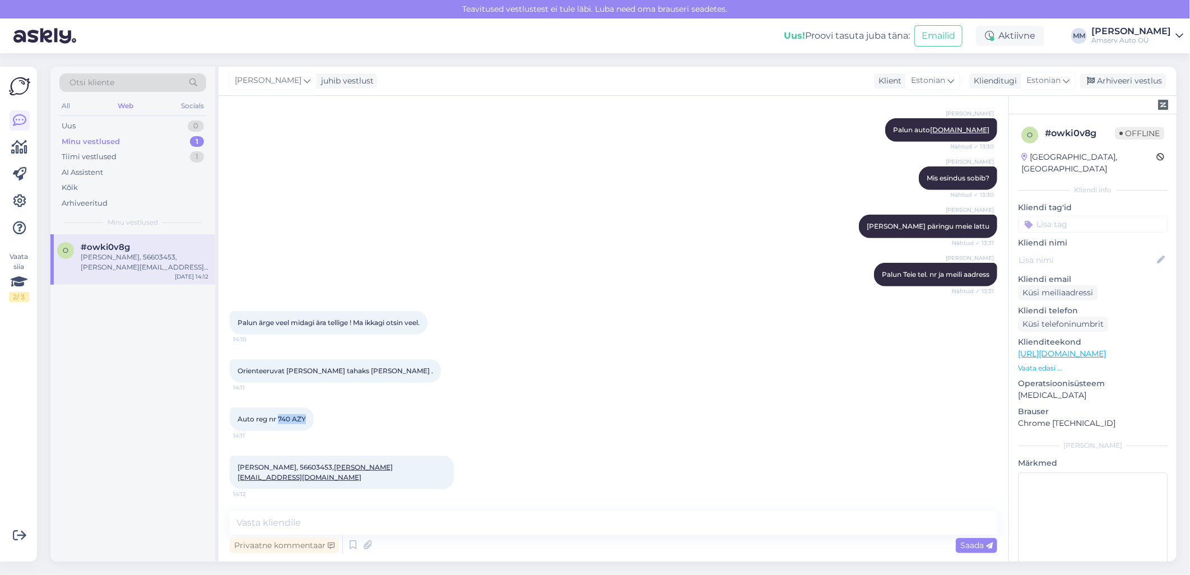
copy span "740 AZY"
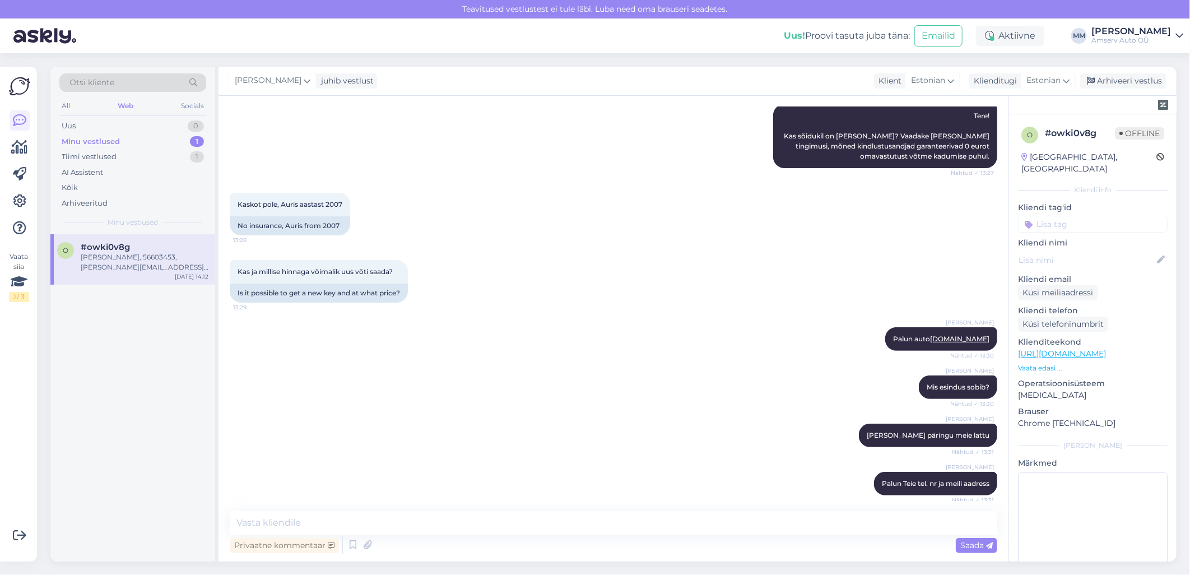
scroll to position [0, 0]
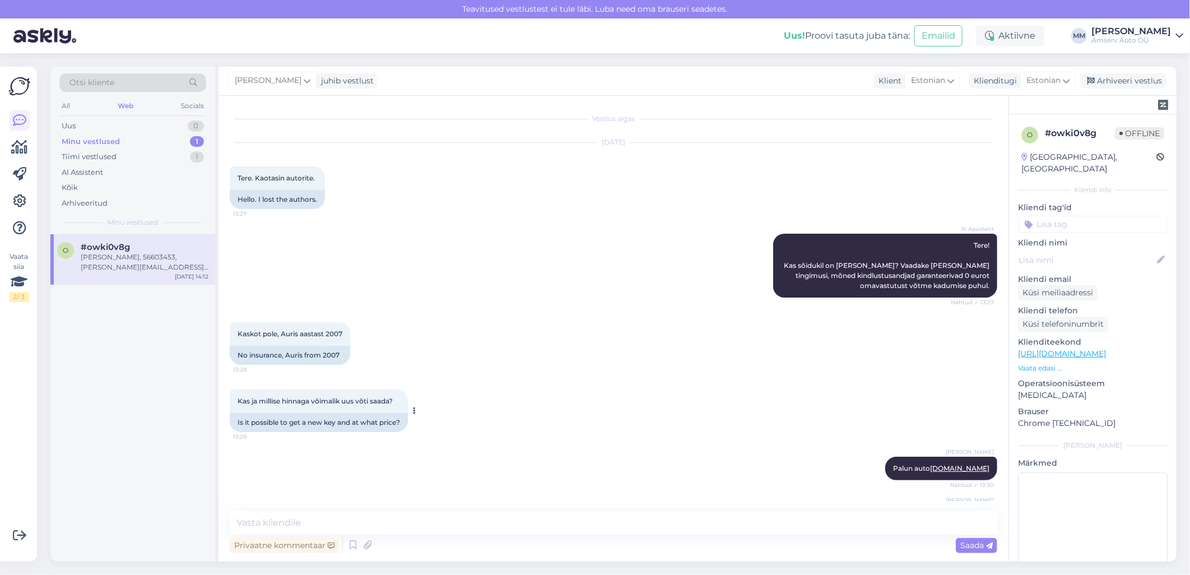
click at [240, 399] on span "Kas ja millise hinnaga võimalik uus võti saada?" at bounding box center [314, 401] width 155 height 8
drag, startPoint x: 238, startPoint y: 400, endPoint x: 411, endPoint y: 398, distance: 173.1
click at [408, 398] on div "Kas ja millise hinnaga võimalik uus võti saada? 13:29 Is it possible to get a n…" at bounding box center [319, 410] width 178 height 43
click at [408, 398] on div "Kas ja millise hinnaga võimalik uus võti saada? 13:29" at bounding box center [319, 401] width 178 height 24
drag, startPoint x: 315, startPoint y: 178, endPoint x: 254, endPoint y: 181, distance: 61.1
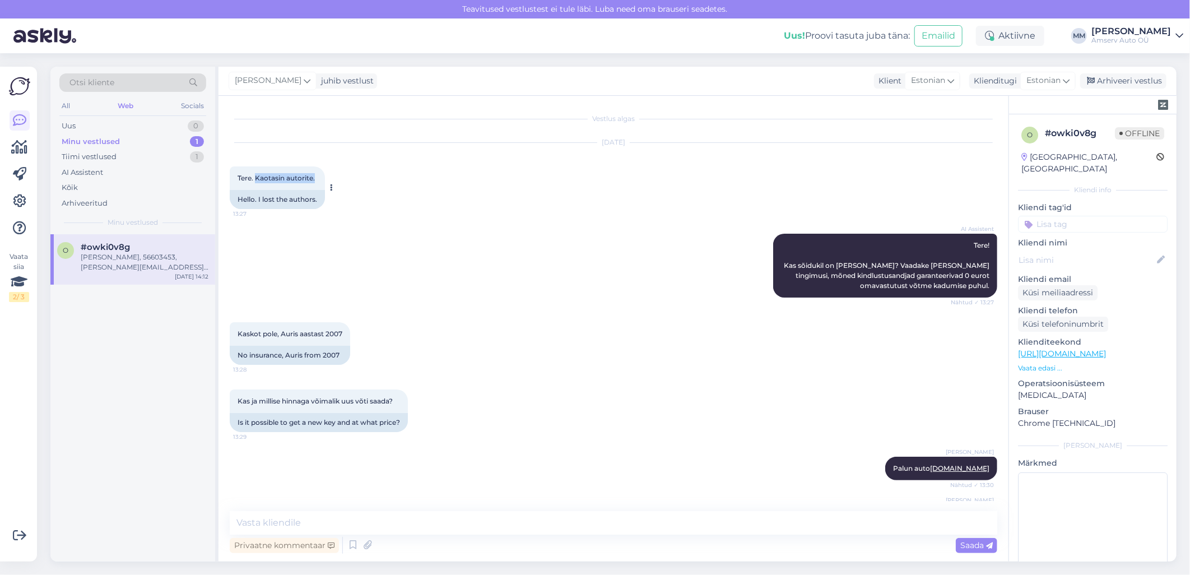
click at [254, 181] on div "Tere. Kaotasin autorite. 13:27" at bounding box center [277, 178] width 95 height 24
drag, startPoint x: 254, startPoint y: 181, endPoint x: 260, endPoint y: 174, distance: 9.1
copy span "[PERSON_NAME] autorite."
drag, startPoint x: 395, startPoint y: 396, endPoint x: 235, endPoint y: 398, distance: 160.2
click at [235, 398] on div "Kas ja millise hinnaga võimalik uus võti saada? 13:29" at bounding box center [319, 401] width 178 height 24
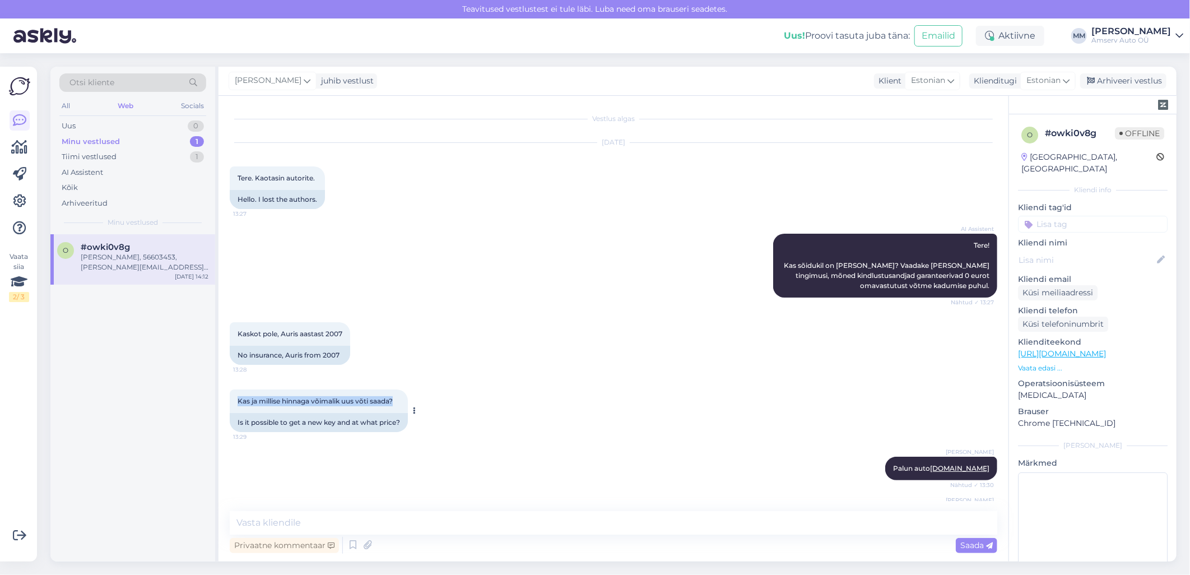
drag, startPoint x: 235, startPoint y: 398, endPoint x: 244, endPoint y: 398, distance: 8.4
copy span "Kas ja millise hinnaga võimalik uus võti saada?"
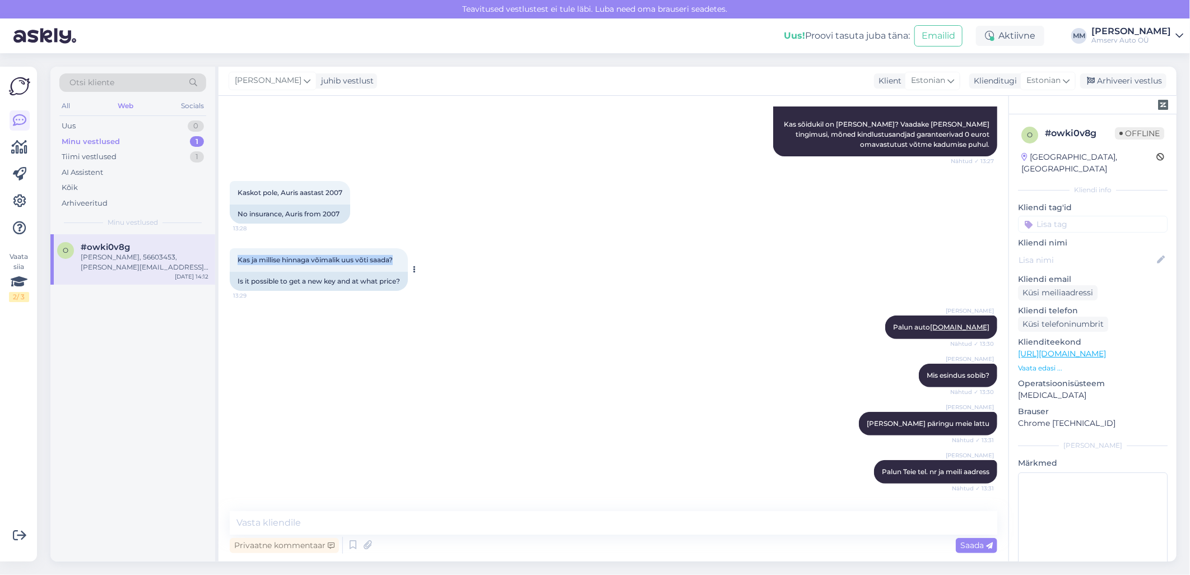
scroll to position [338, 0]
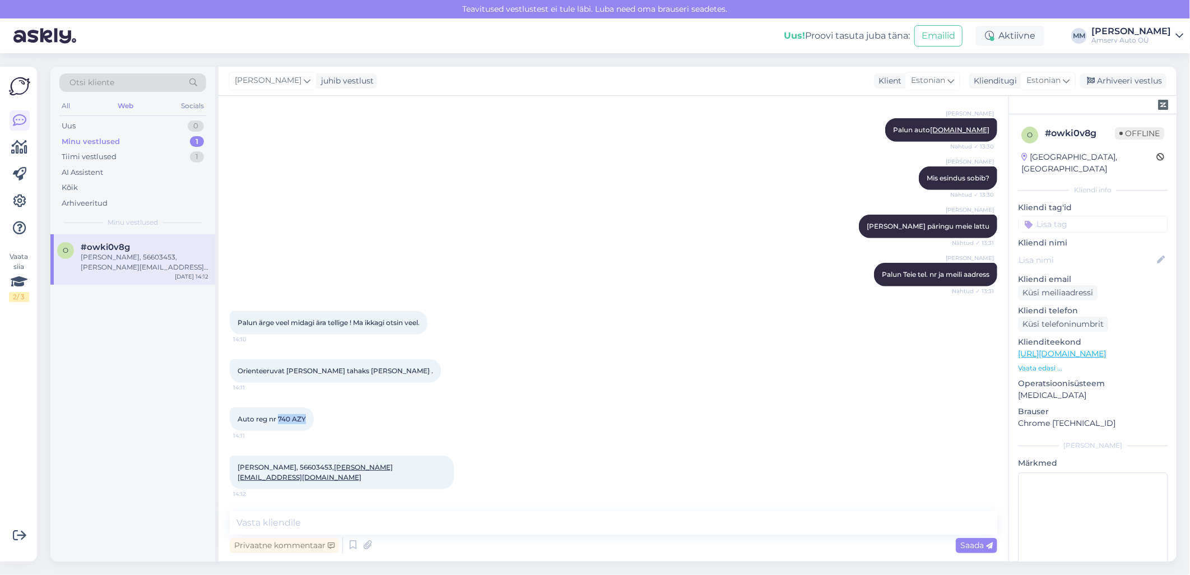
drag, startPoint x: 305, startPoint y: 414, endPoint x: 278, endPoint y: 418, distance: 26.5
click at [278, 418] on span "Auto reg nr 740 AZY" at bounding box center [271, 418] width 68 height 8
copy span "740 AZY"
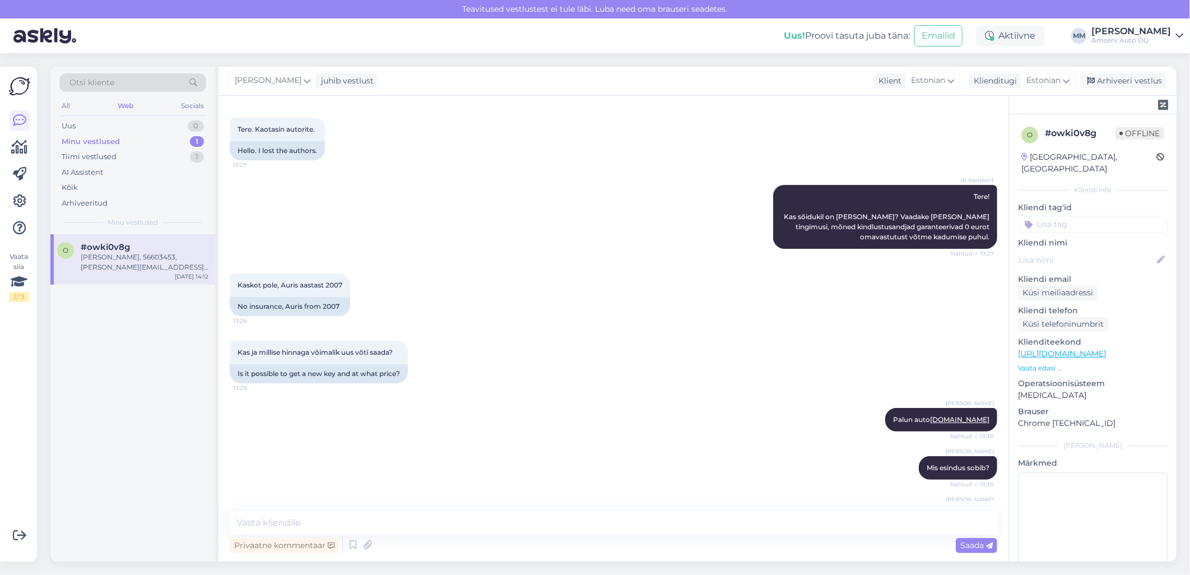
scroll to position [27, 0]
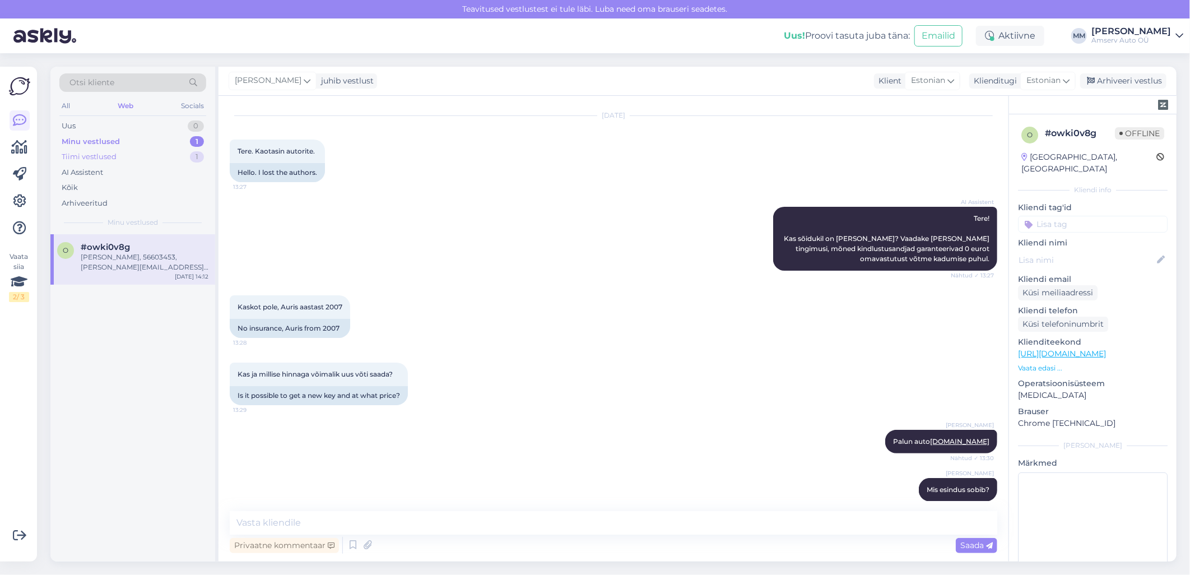
click at [133, 155] on div "Tiimi vestlused 1" at bounding box center [132, 157] width 147 height 16
click at [104, 258] on div "Kas selline variant sobib Teile?" at bounding box center [145, 257] width 128 height 10
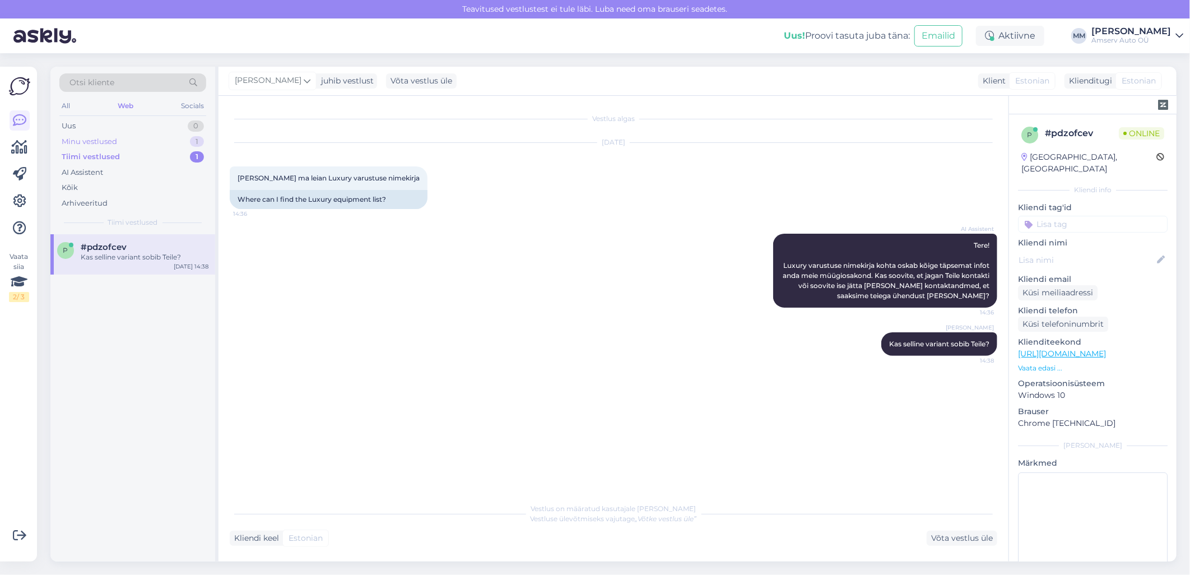
click at [120, 138] on div "Minu vestlused 1" at bounding box center [132, 142] width 147 height 16
click at [167, 260] on div "[PERSON_NAME], 56603453, [PERSON_NAME][EMAIL_ADDRESS][DOMAIN_NAME]" at bounding box center [145, 262] width 128 height 20
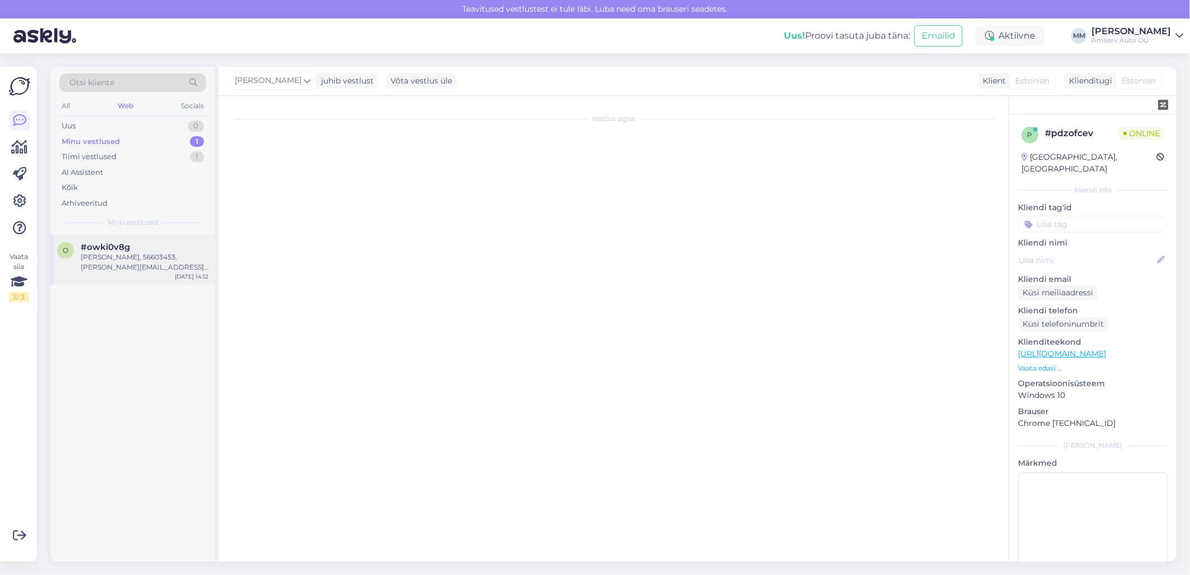
scroll to position [338, 0]
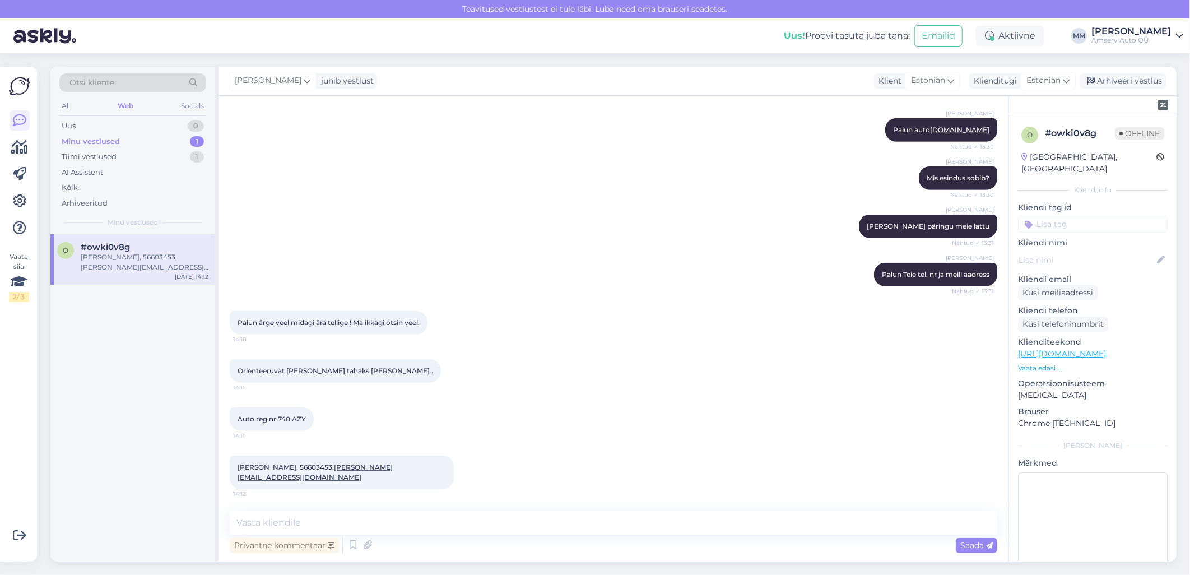
click at [163, 140] on div "Minu vestlused 1" at bounding box center [132, 142] width 147 height 16
click at [95, 204] on div "Arhiveeritud" at bounding box center [85, 203] width 46 height 11
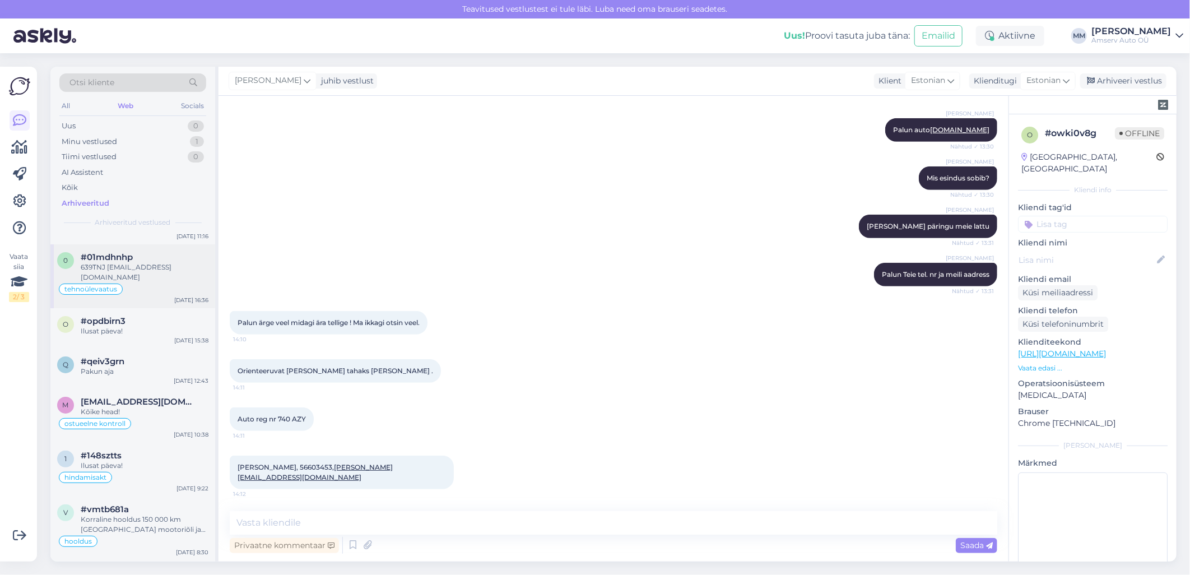
scroll to position [62, 0]
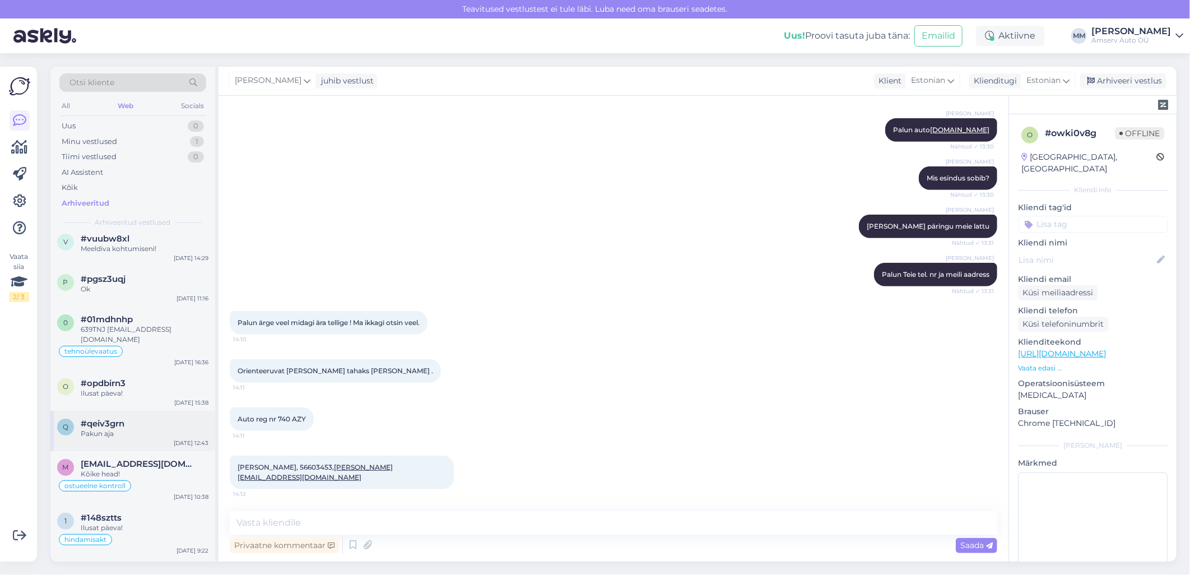
click at [131, 428] on div "Pakun aja" at bounding box center [145, 433] width 128 height 10
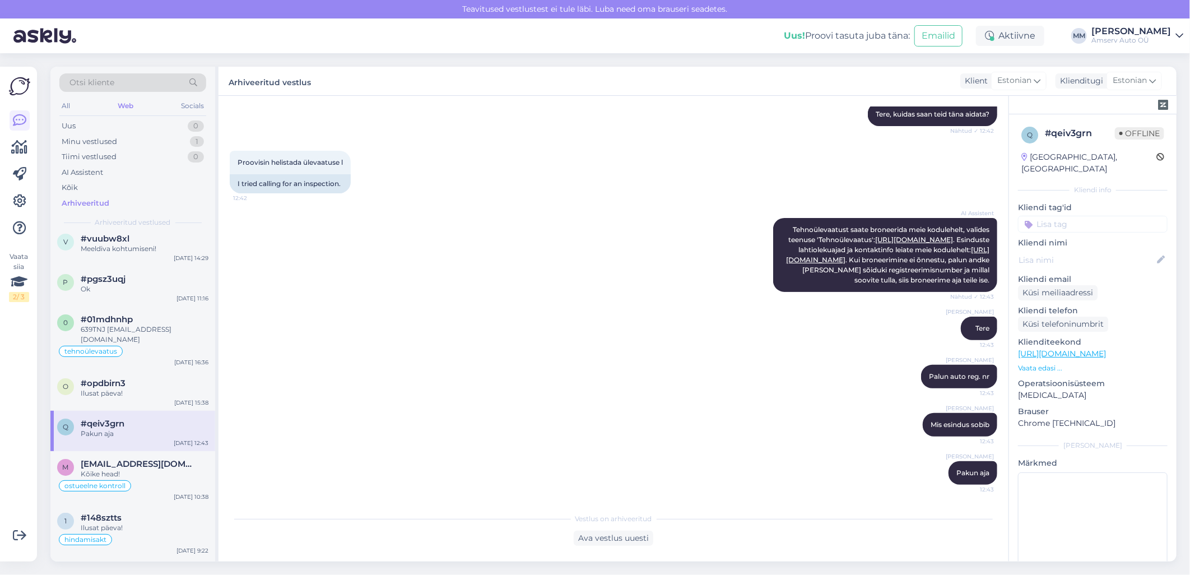
click at [1066, 216] on input at bounding box center [1093, 224] width 150 height 17
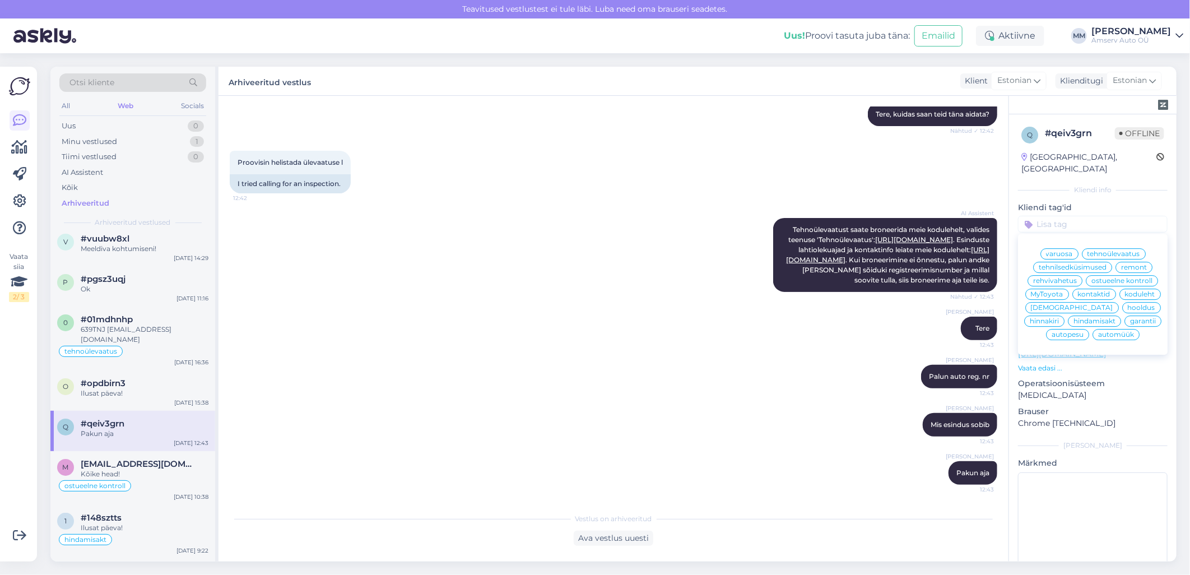
click at [1121, 250] on span "tehnoülevaatus" at bounding box center [1113, 253] width 53 height 7
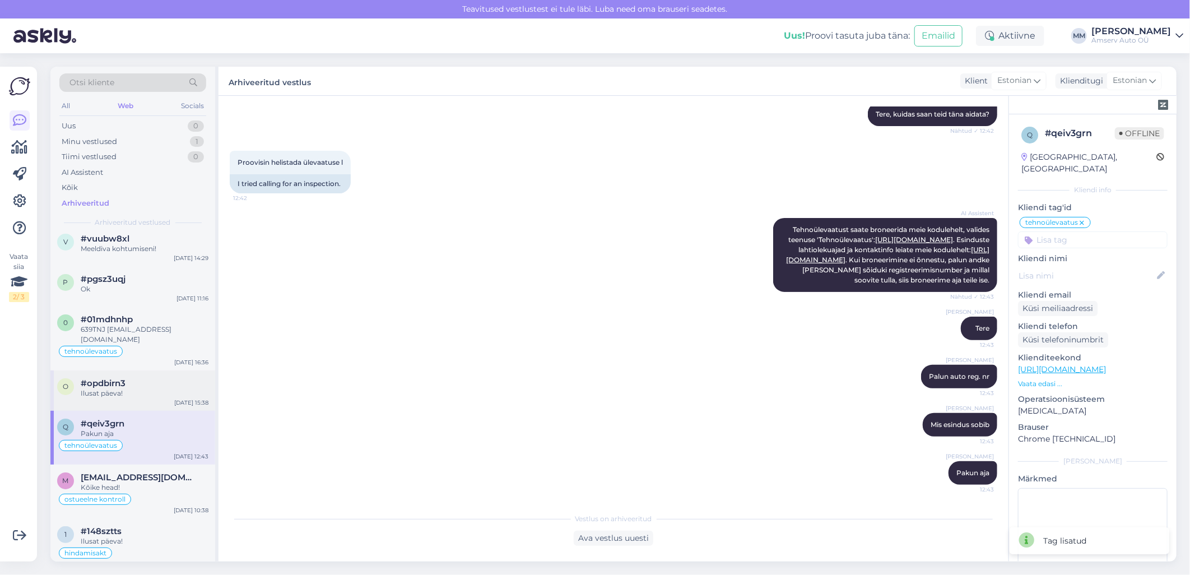
click at [131, 388] on div "Ilusat päeva!" at bounding box center [145, 393] width 128 height 10
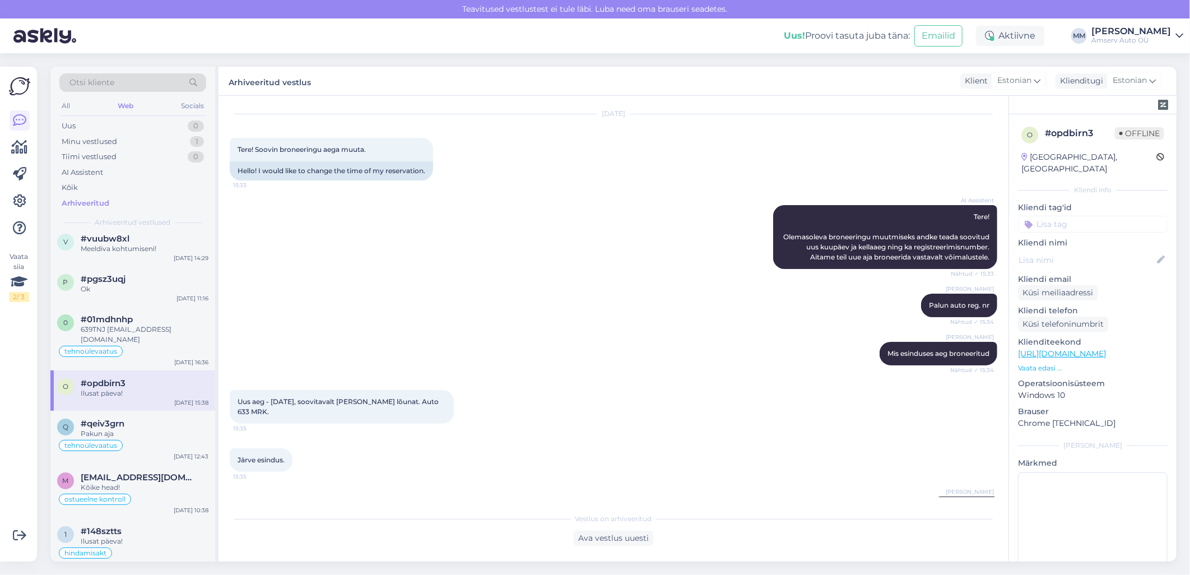
scroll to position [13, 0]
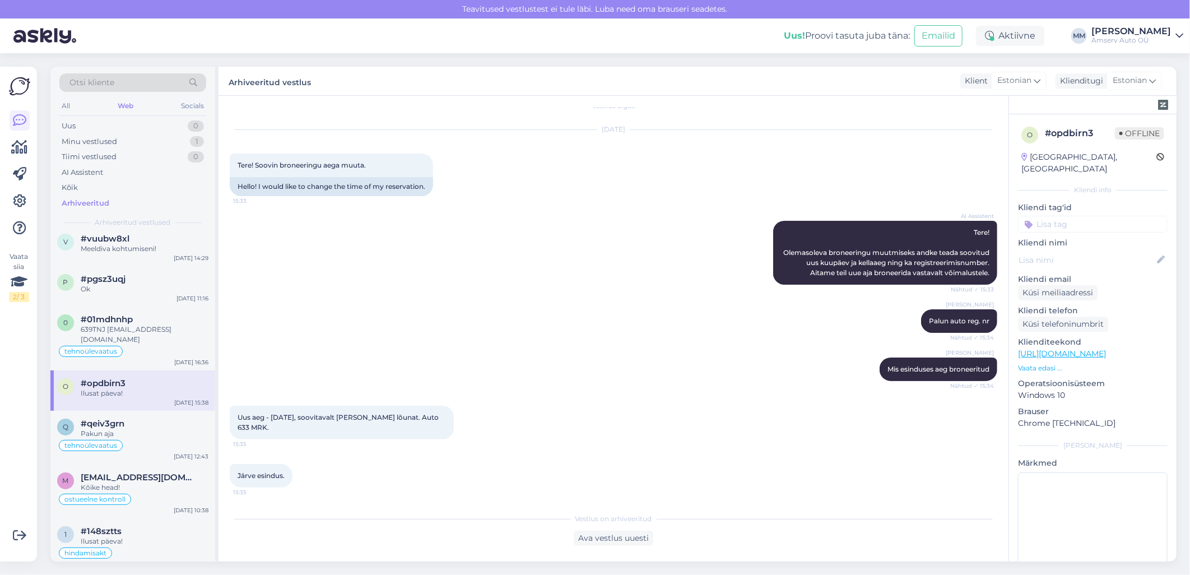
click at [1065, 216] on input at bounding box center [1093, 224] width 150 height 17
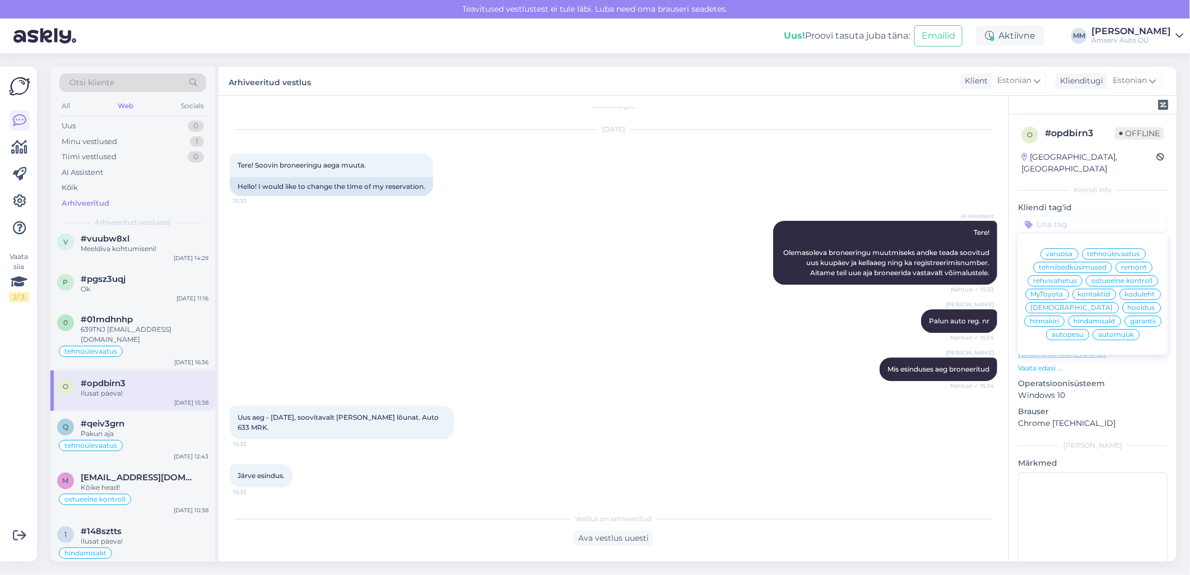
click at [1121, 264] on span "remont" at bounding box center [1134, 267] width 26 height 7
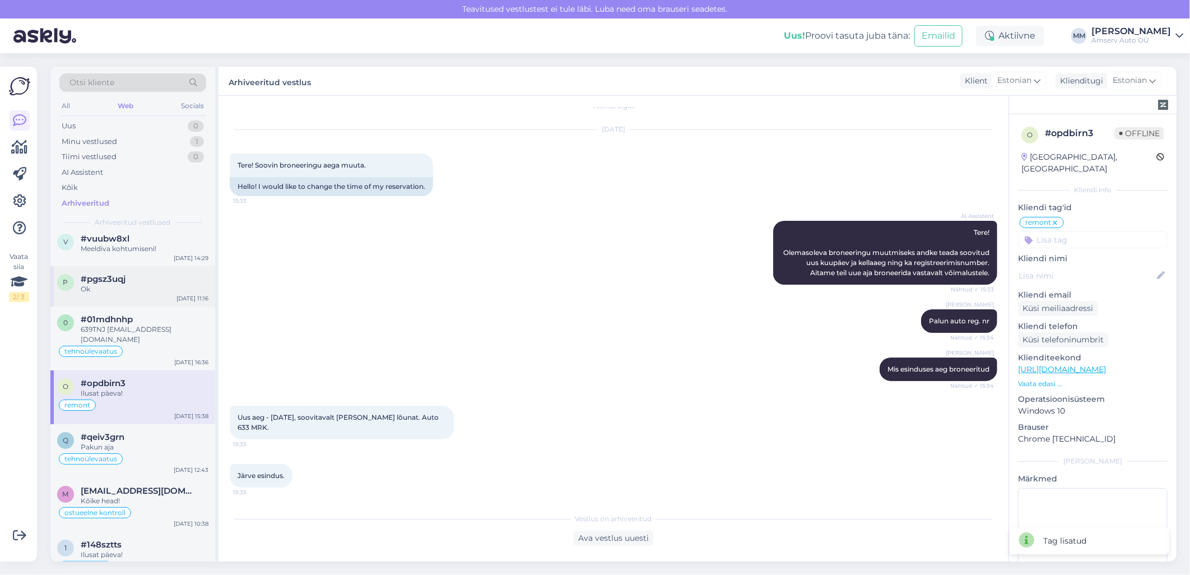
click at [120, 282] on span "#pgsz3uqj" at bounding box center [103, 279] width 45 height 10
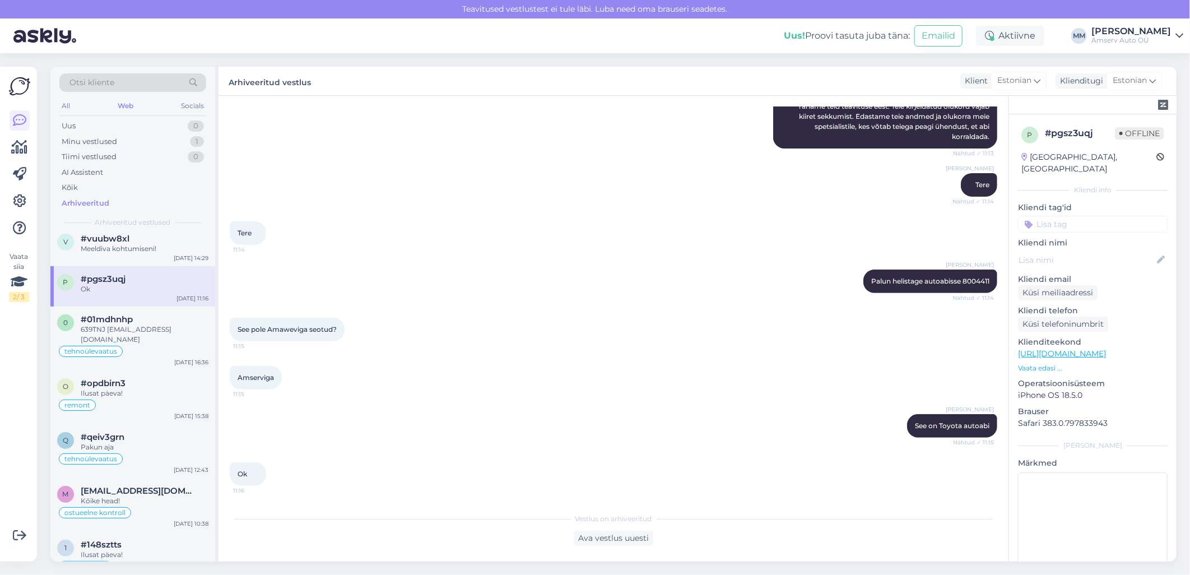
click at [1072, 216] on input at bounding box center [1093, 224] width 150 height 17
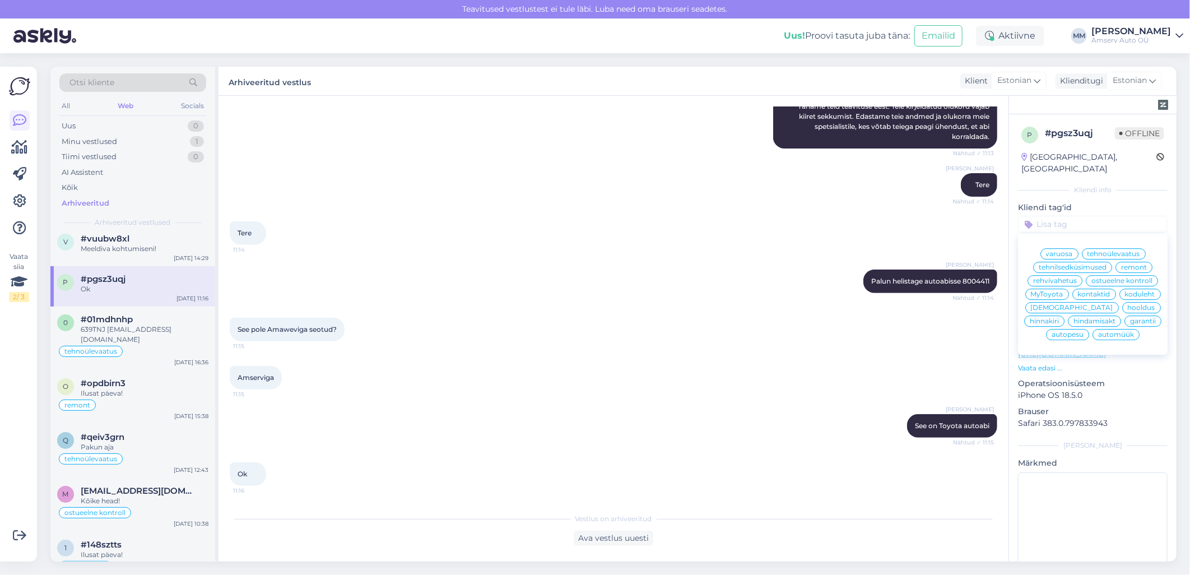
click at [1063, 262] on div "tehnilsedküsimused" at bounding box center [1072, 267] width 79 height 11
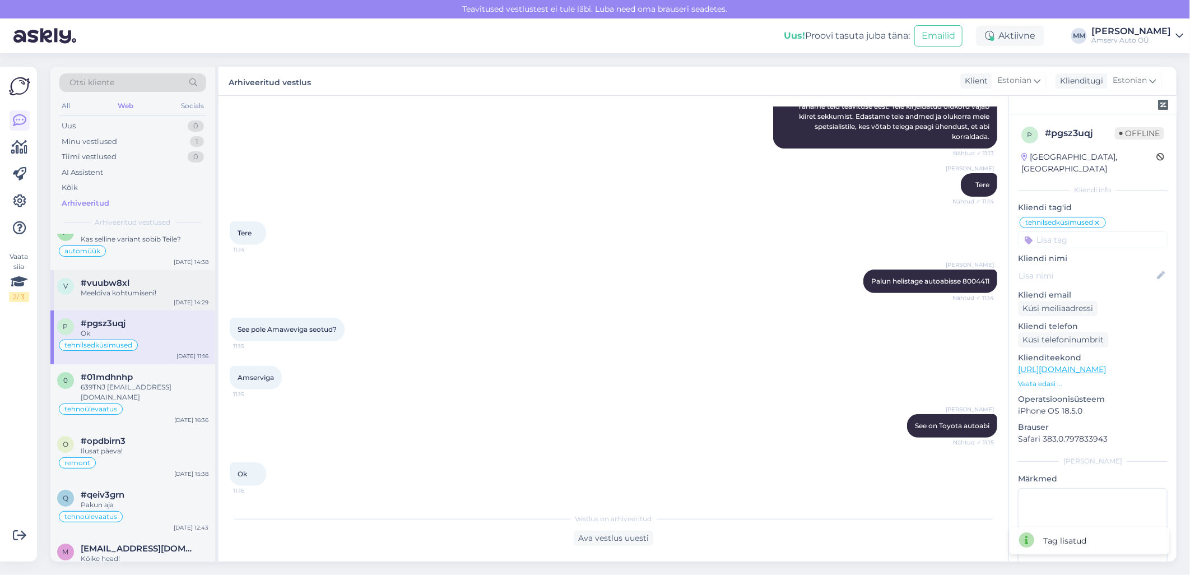
scroll to position [0, 0]
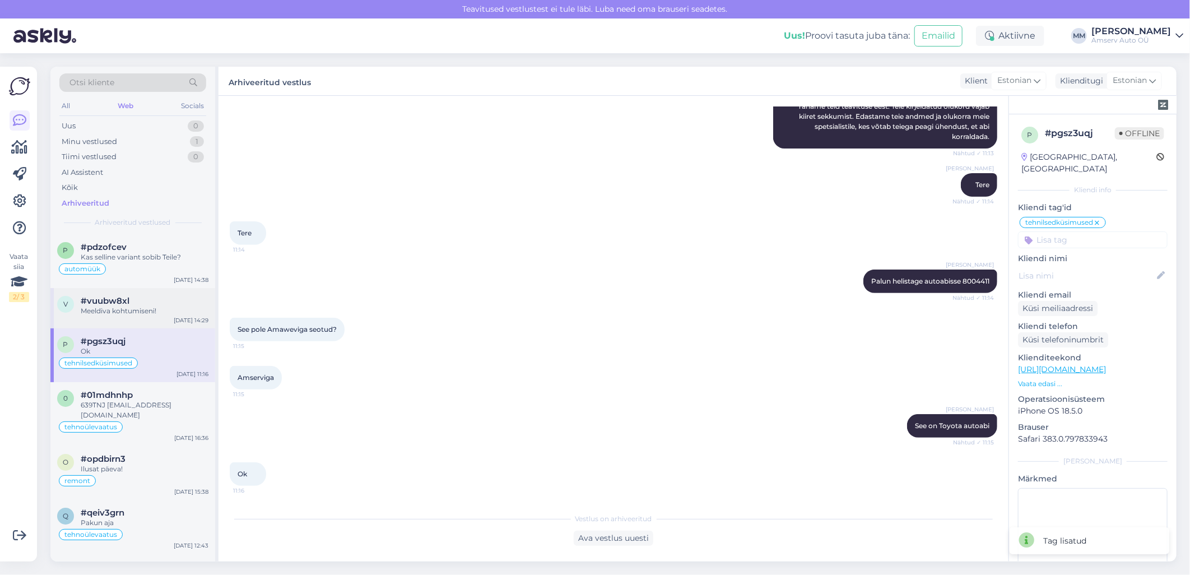
click at [154, 315] on div "Meeldiva kohtumiseni!" at bounding box center [145, 311] width 128 height 10
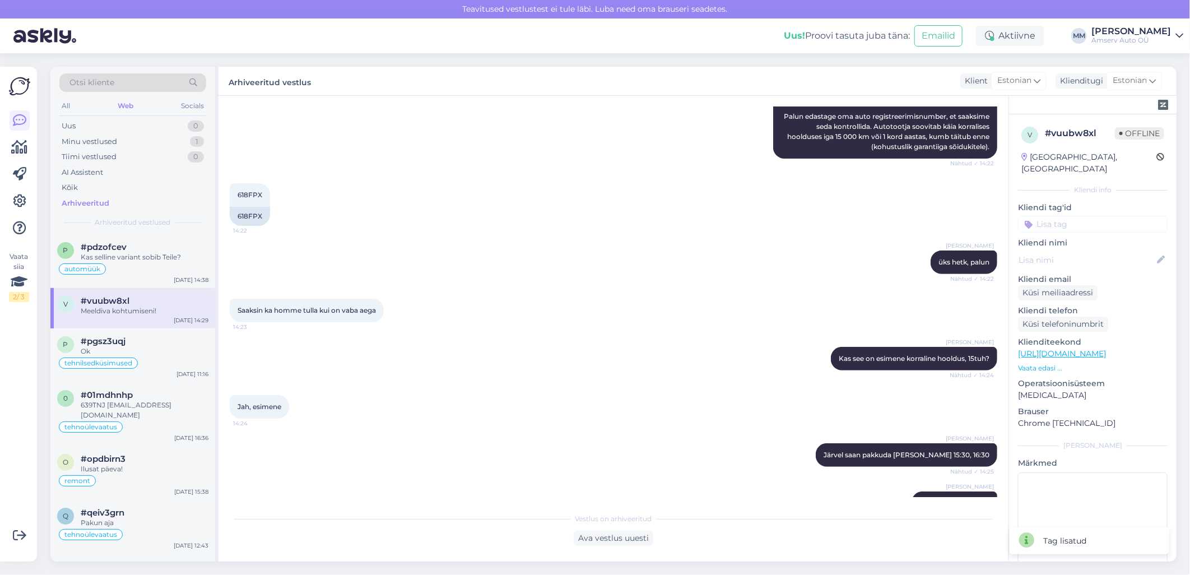
scroll to position [682, 0]
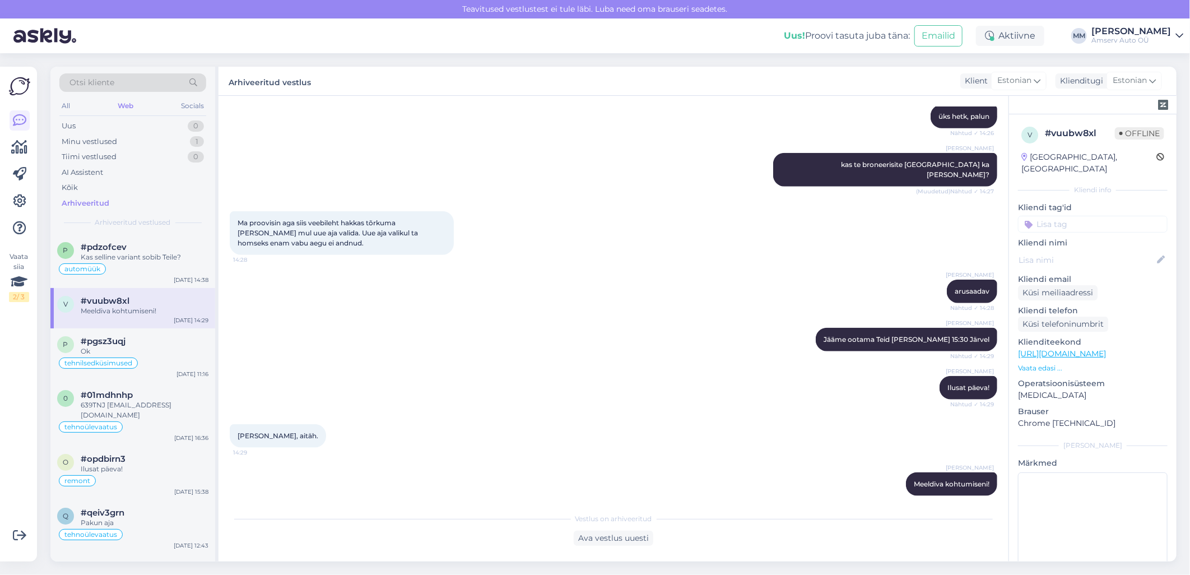
click at [1053, 216] on input at bounding box center [1093, 224] width 150 height 17
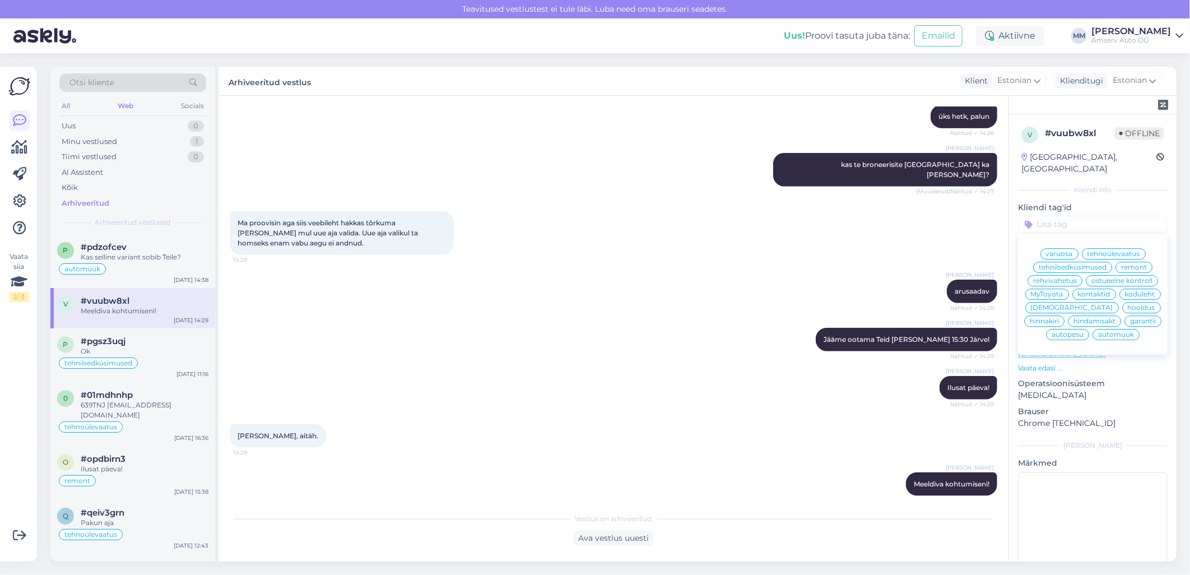
click at [1128, 310] on span "hooldus" at bounding box center [1141, 307] width 27 height 7
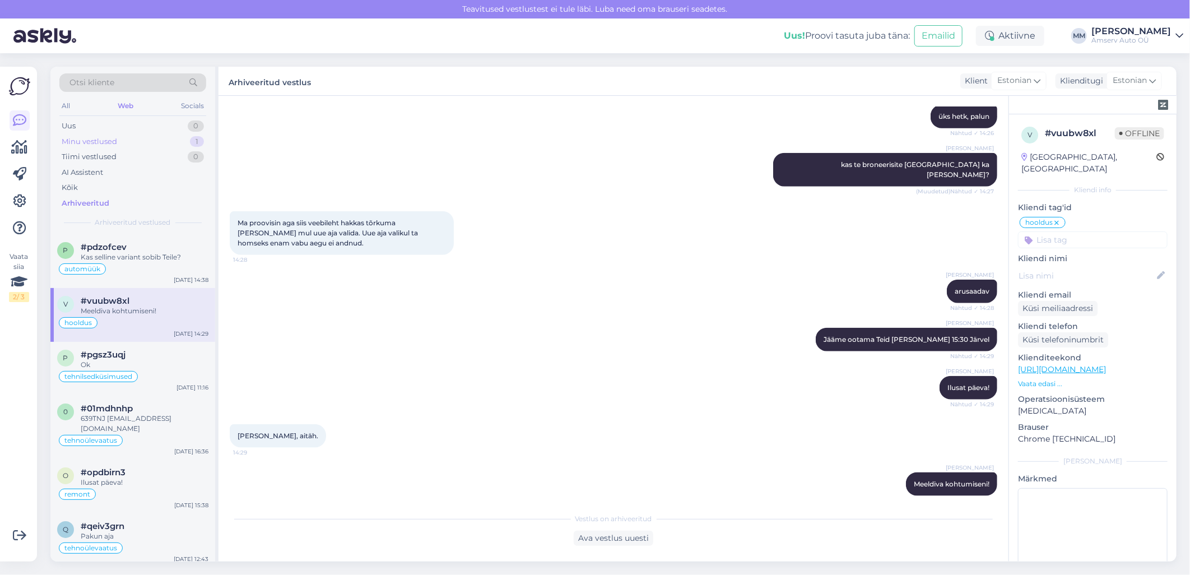
click at [132, 143] on div "Minu vestlused 1" at bounding box center [132, 142] width 147 height 16
